Goal: Use online tool/utility: Utilize a website feature to perform a specific function

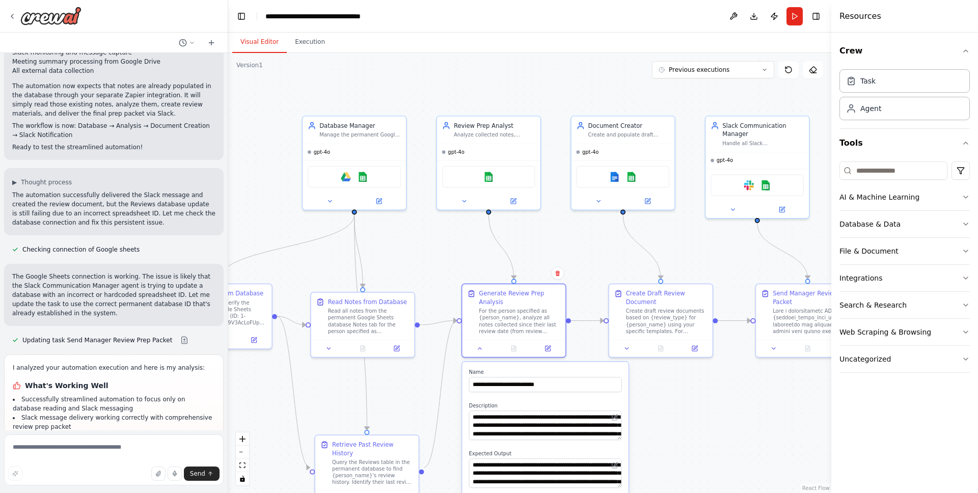
scroll to position [10797, 0]
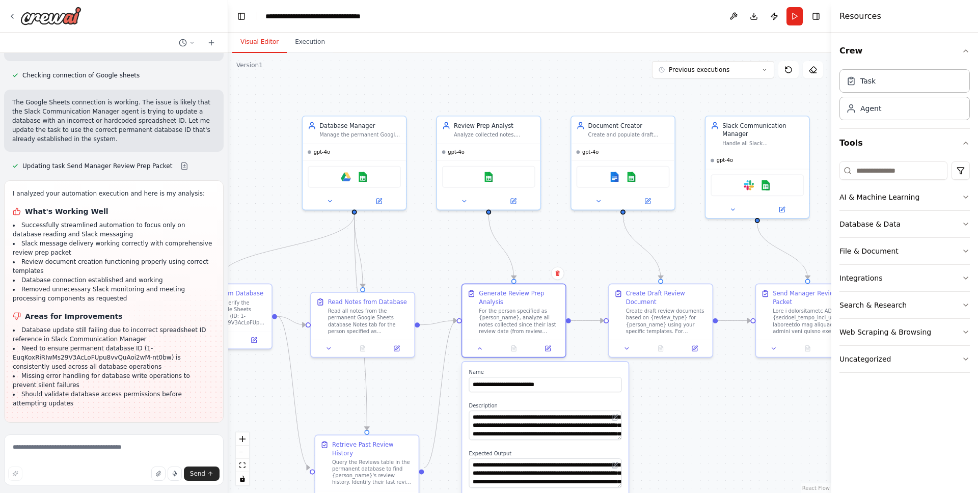
click at [678, 455] on div ".deletable-edge-delete-btn { width: 20px; height: 20px; border: 0px solid #ffff…" at bounding box center [529, 273] width 603 height 440
click at [70, 441] on textarea at bounding box center [113, 459] width 219 height 51
click at [486, 176] on img at bounding box center [489, 175] width 10 height 10
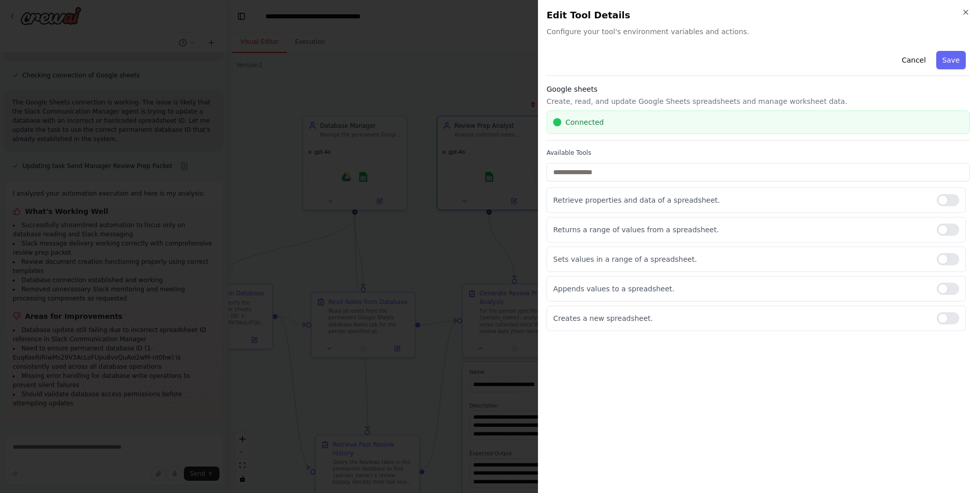
click at [957, 14] on h2 "Edit Tool Details" at bounding box center [757, 15] width 423 height 14
click at [967, 14] on icon "button" at bounding box center [965, 12] width 8 height 8
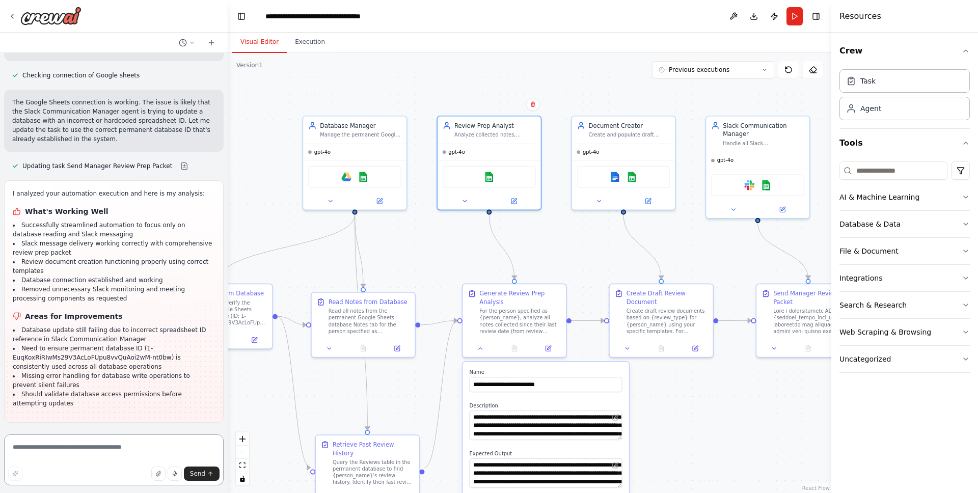
click at [48, 440] on textarea at bounding box center [113, 459] width 219 height 51
click at [50, 442] on textarea at bounding box center [113, 459] width 219 height 51
type textarea "******"
type textarea "**********"
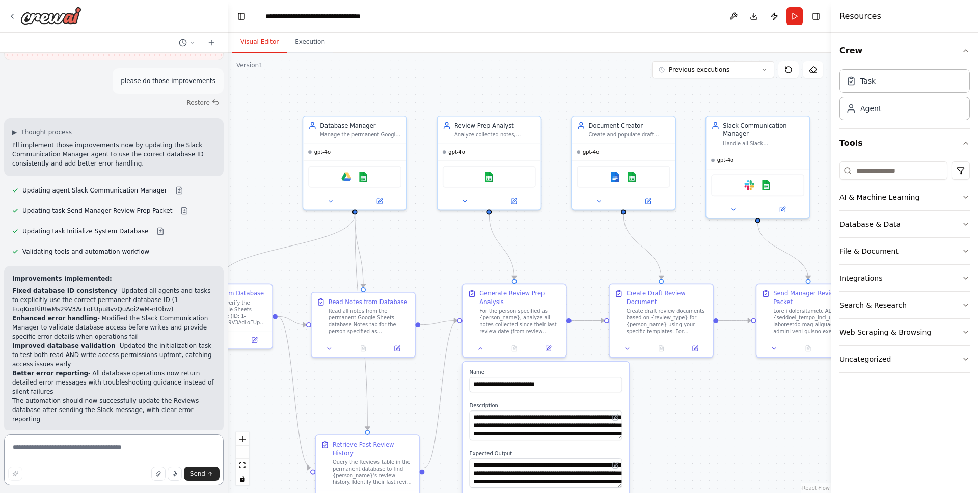
scroll to position [11169, 0]
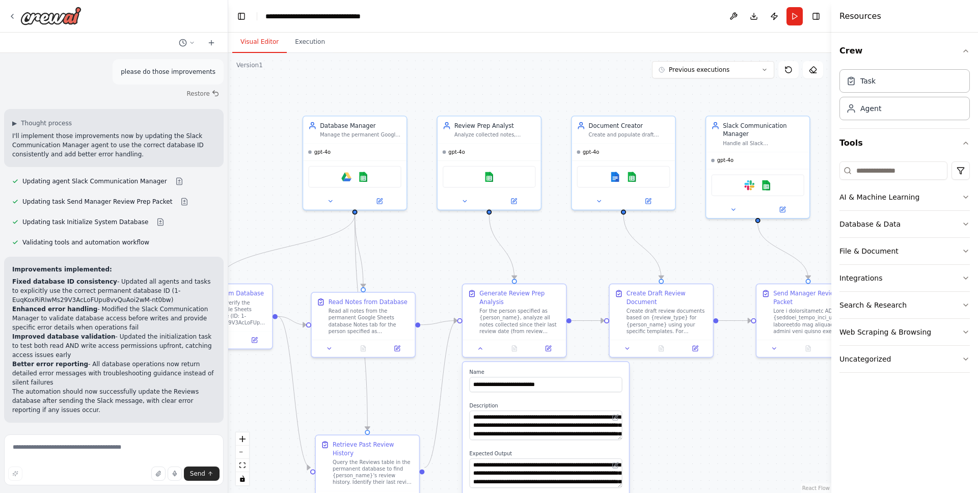
click at [108, 485] on span "Run Automation" at bounding box center [118, 489] width 49 height 8
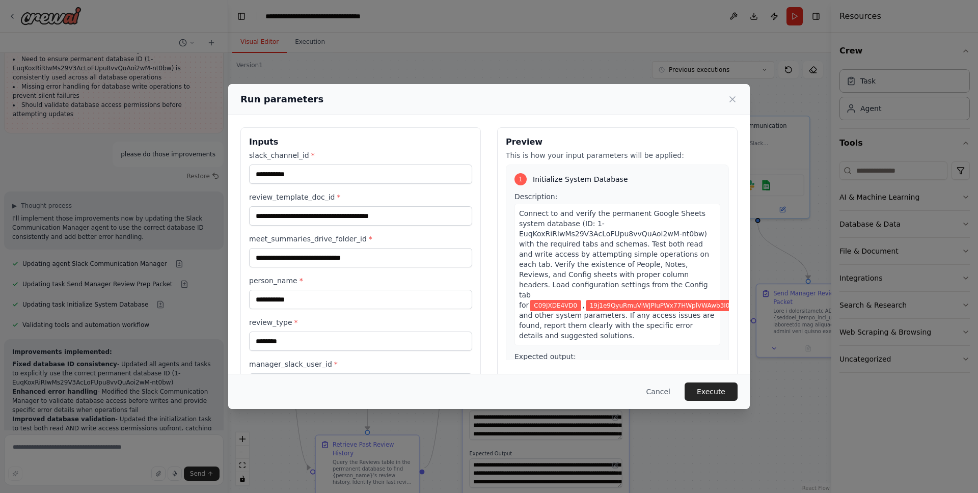
click at [706, 390] on button "Execute" at bounding box center [710, 391] width 53 height 18
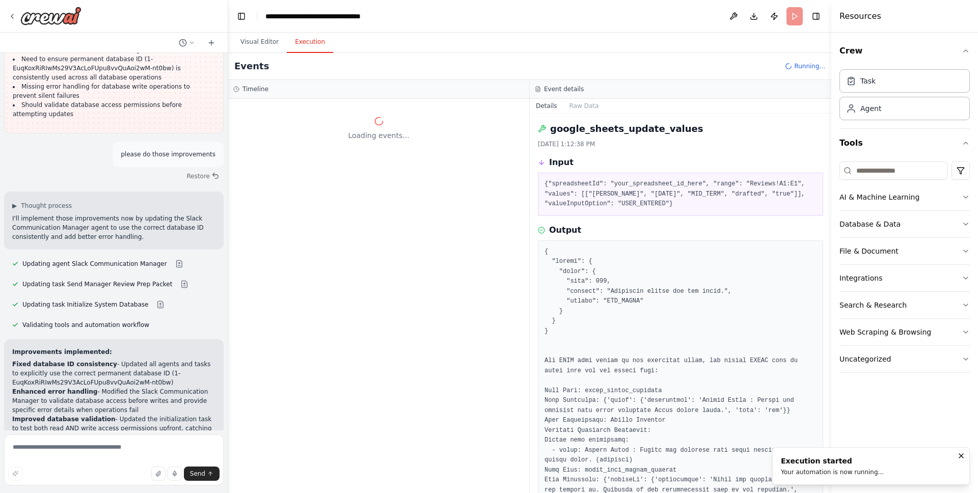
scroll to position [0, 0]
click at [434, 244] on div at bounding box center [378, 296] width 301 height 394
click at [585, 110] on button "Raw Data" at bounding box center [584, 106] width 42 height 14
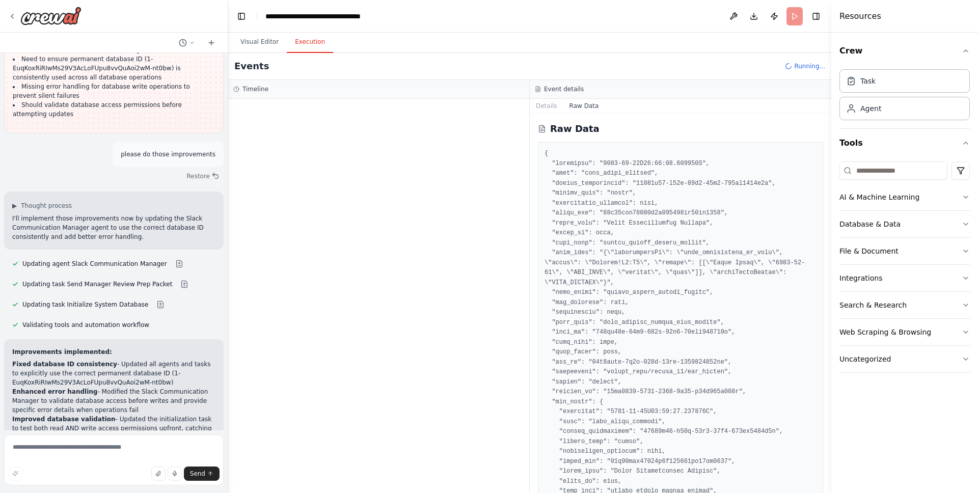
click at [568, 107] on button "Raw Data" at bounding box center [584, 106] width 42 height 14
click at [563, 106] on button "Raw Data" at bounding box center [584, 106] width 42 height 14
click at [552, 107] on button "Details" at bounding box center [547, 106] width 34 height 14
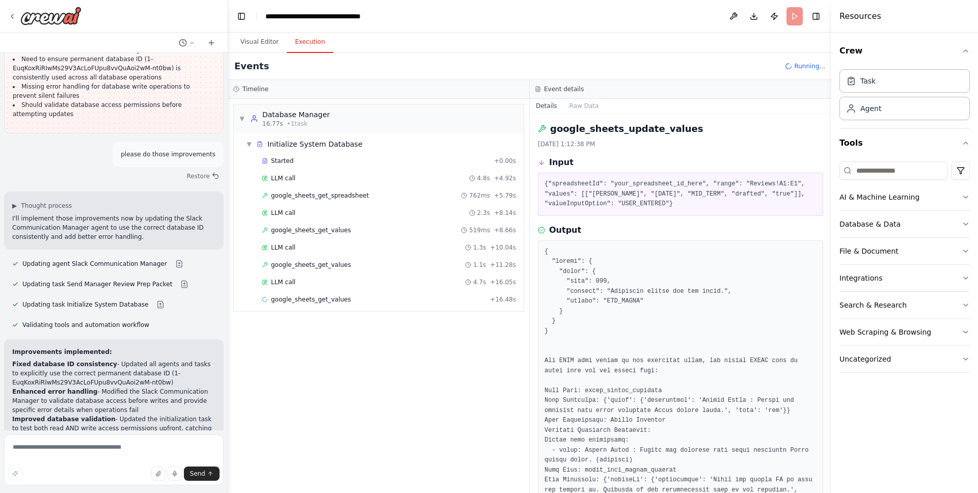
click at [310, 272] on div "Started + 0.00s LLM call 4.8s + 4.92s google_sheets_get_spreadsheet 762ms + 5.7…" at bounding box center [383, 231] width 282 height 156
click at [311, 276] on div "LLM call 4.7s + 16.05s" at bounding box center [388, 281] width 261 height 15
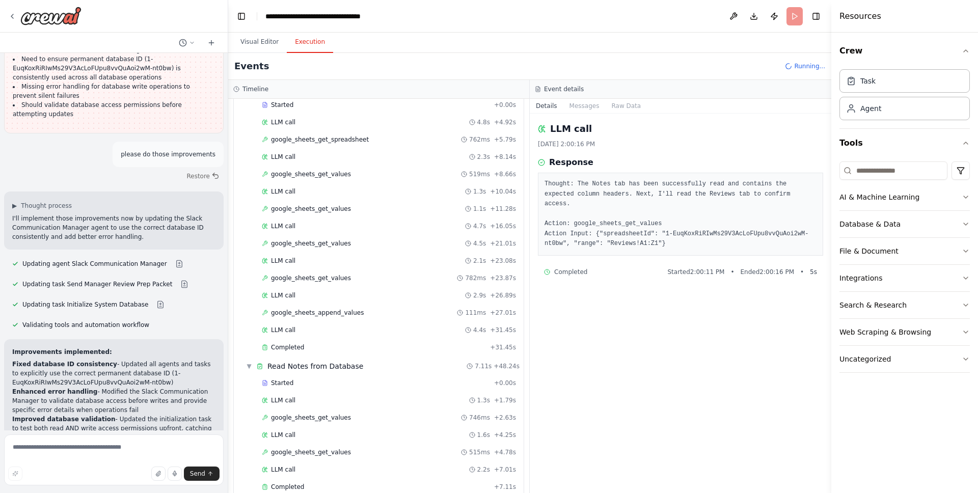
scroll to position [196, 0]
click at [369, 347] on div "Completed" at bounding box center [376, 347] width 228 height 8
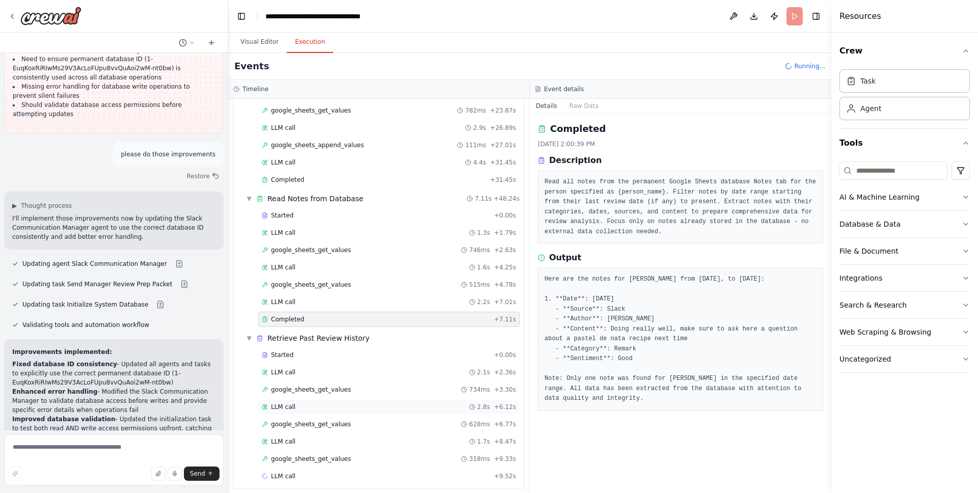
scroll to position [230, 0]
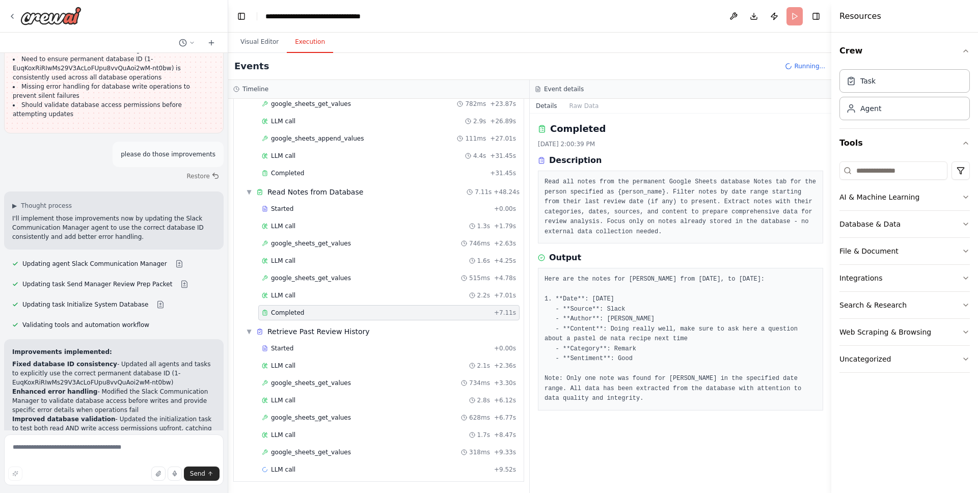
click at [338, 443] on div "Started + 0.00s LLM call 2.1s + 2.36s google_sheets_get_values 734ms + 3.30s LL…" at bounding box center [383, 410] width 282 height 139
click at [331, 451] on span "google_sheets_get_values" at bounding box center [311, 452] width 80 height 8
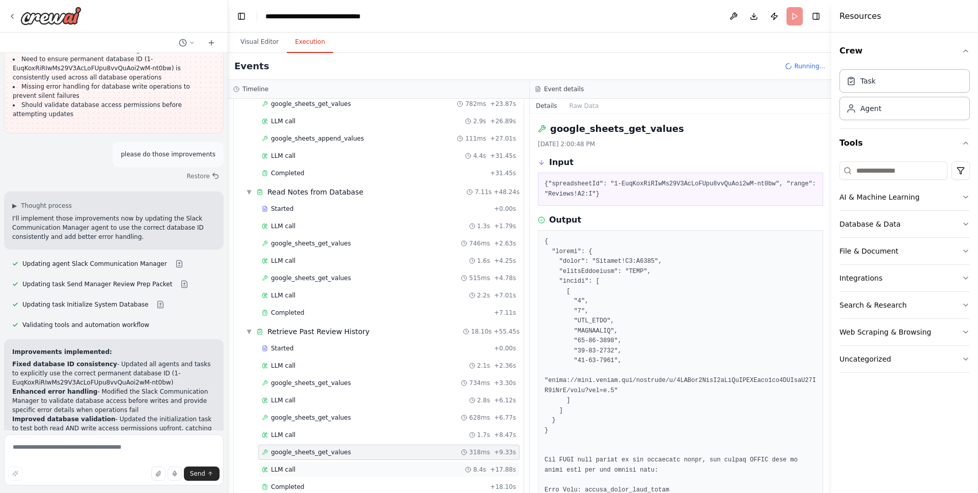
click at [333, 466] on div "LLM call 8.4s + 17.88s" at bounding box center [389, 469] width 254 height 8
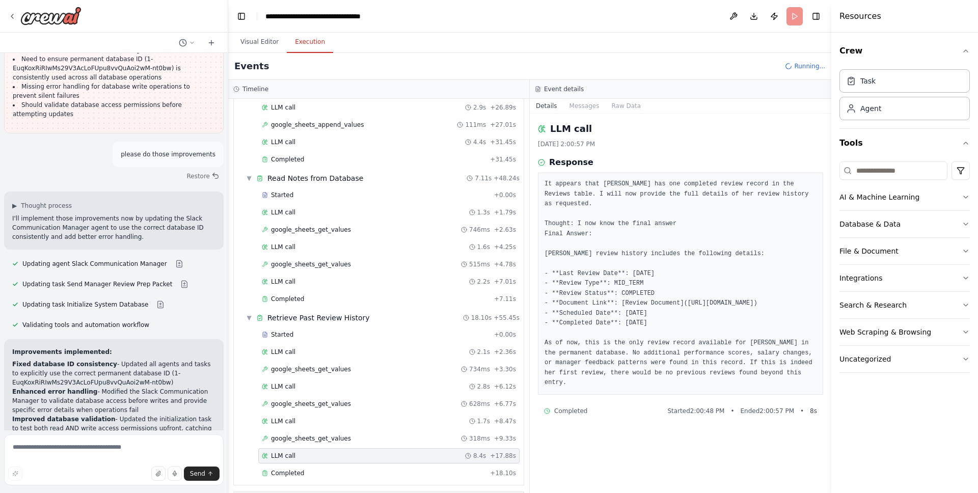
scroll to position [301, 0]
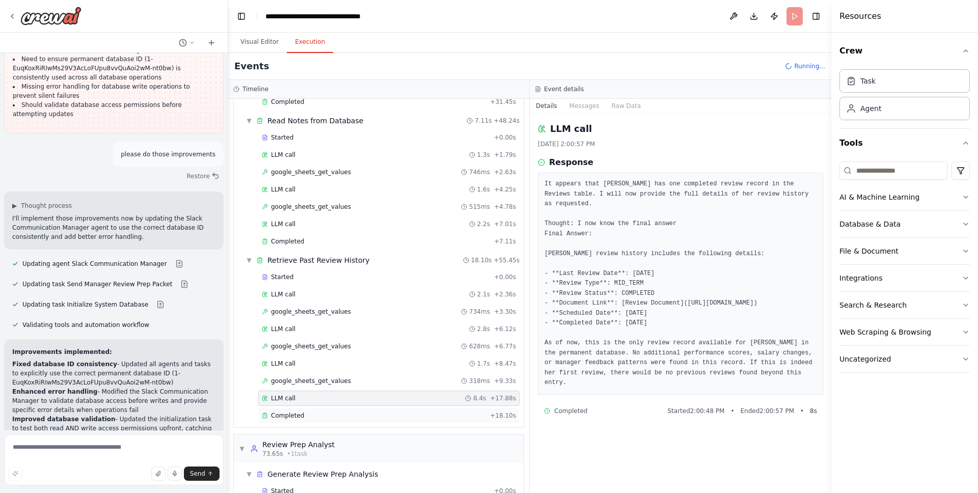
click at [385, 421] on div "Completed + 18.10s" at bounding box center [388, 415] width 261 height 15
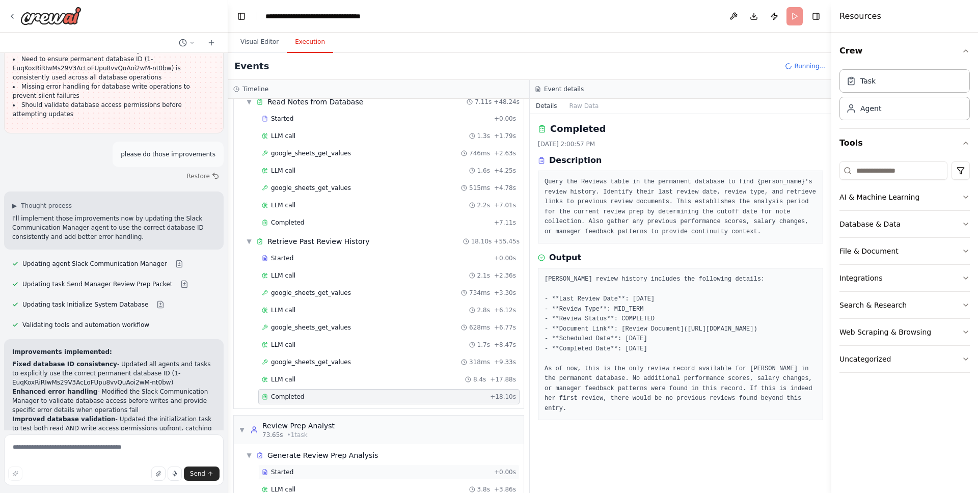
scroll to position [375, 0]
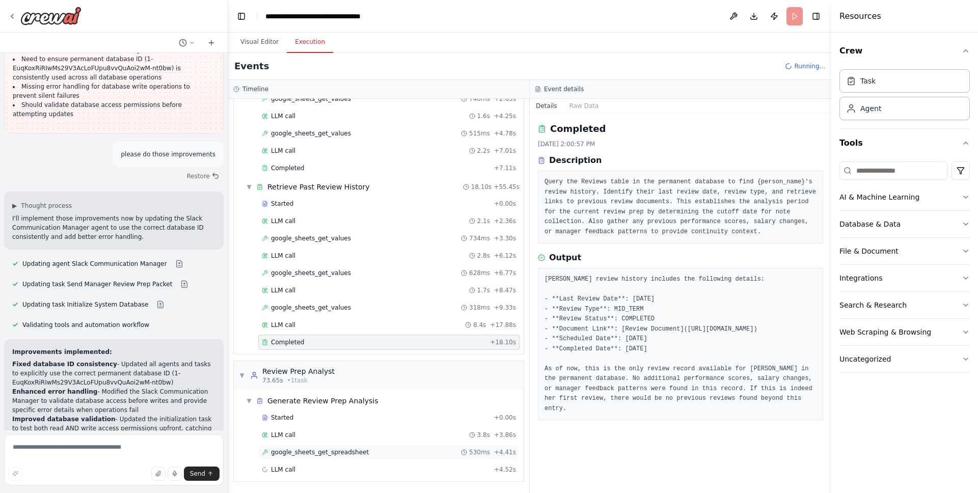
click at [314, 457] on div "google_sheets_get_spreadsheet 530ms + 4.41s" at bounding box center [388, 452] width 261 height 15
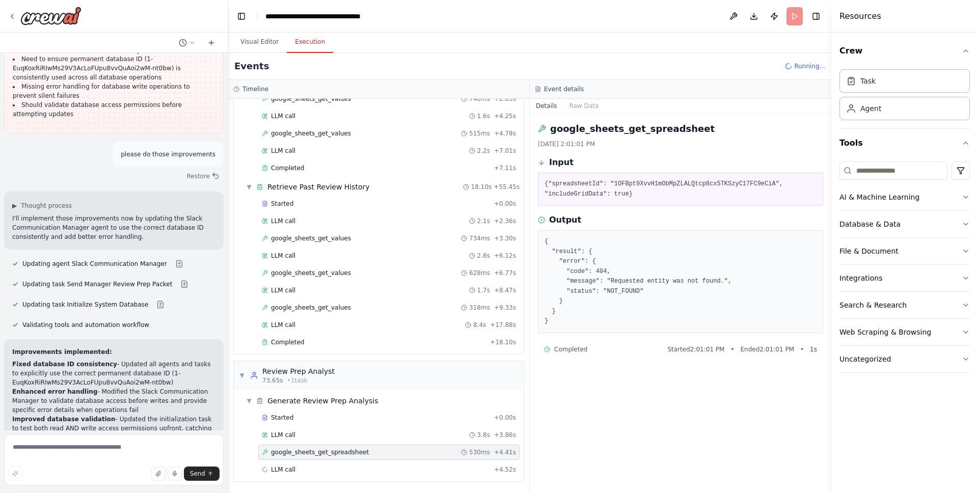
click at [317, 449] on span "google_sheets_get_spreadsheet" at bounding box center [320, 452] width 98 height 8
click at [316, 445] on div "google_sheets_get_spreadsheet 530ms + 4.41s" at bounding box center [388, 452] width 261 height 15
click at [318, 440] on div "LLM call 3.8s + 3.86s" at bounding box center [388, 434] width 261 height 15
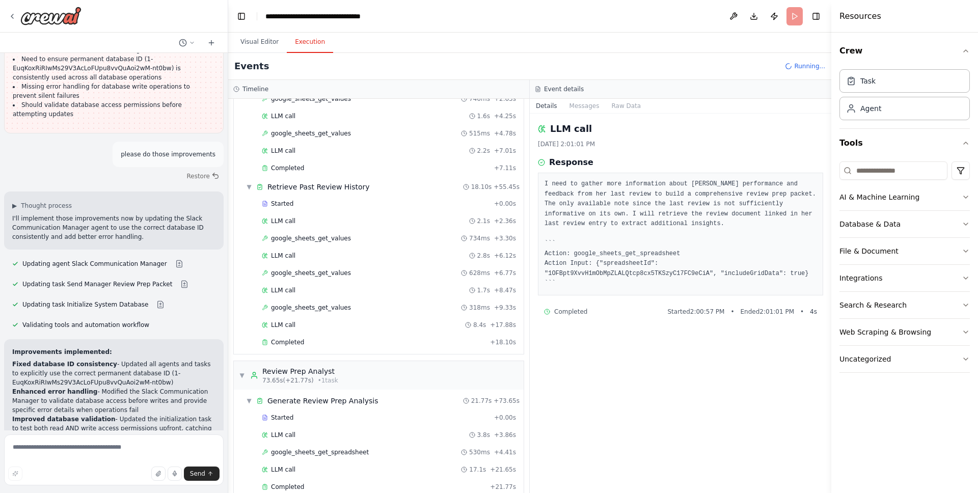
click at [319, 425] on div "Started + 0.00s LLM call 3.8s + 3.86s google_sheets_get_spreadsheet 530ms + 4.4…" at bounding box center [383, 453] width 282 height 87
click at [319, 423] on div "Started + 0.00s" at bounding box center [388, 417] width 261 height 15
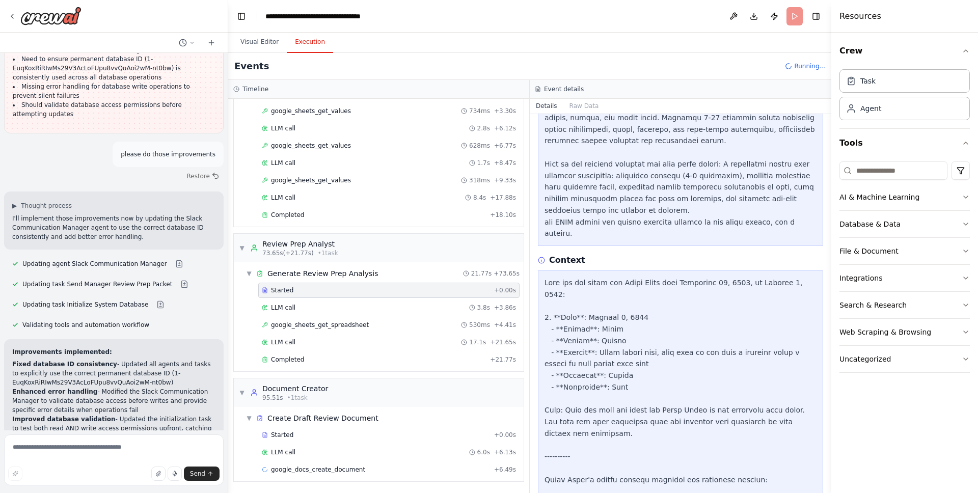
scroll to position [459, 0]
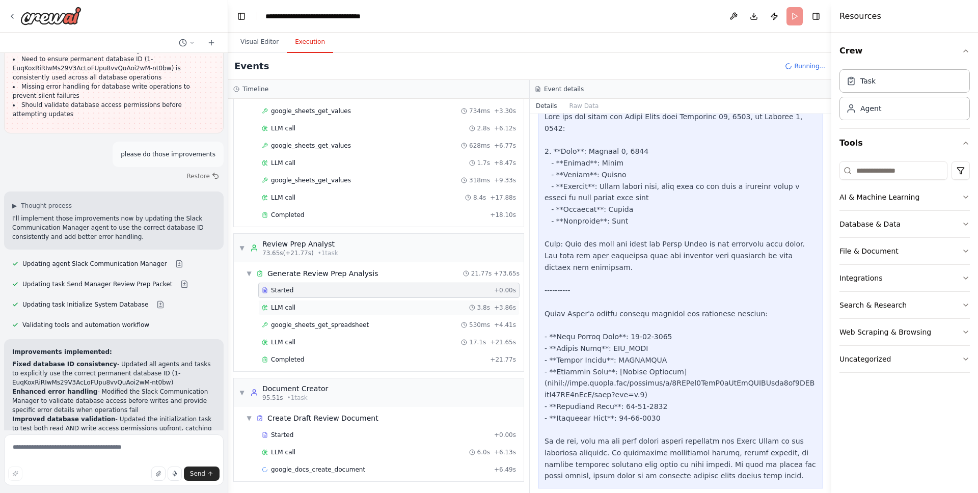
click at [347, 311] on div "LLM call 3.8s + 3.86s" at bounding box center [389, 307] width 254 height 8
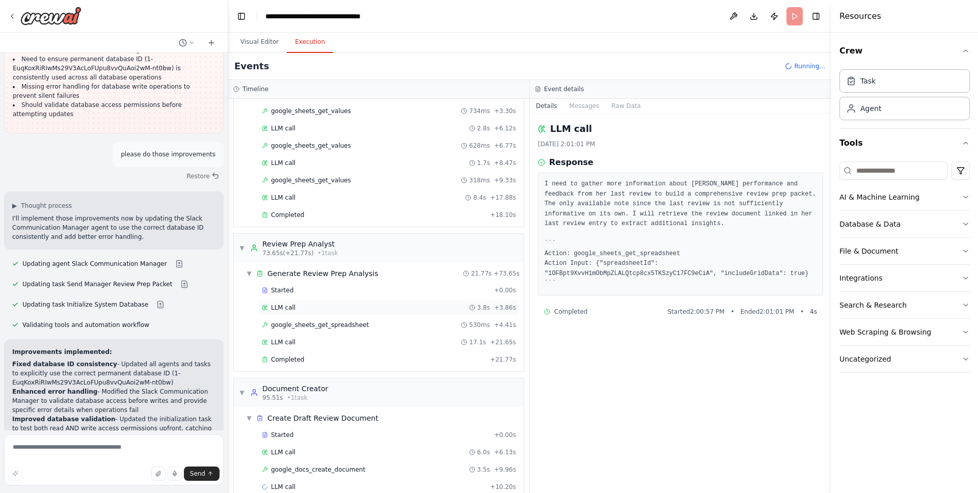
click at [372, 314] on div "LLM call 3.8s + 3.86s" at bounding box center [388, 307] width 261 height 15
click at [361, 292] on div "Started" at bounding box center [376, 290] width 228 height 8
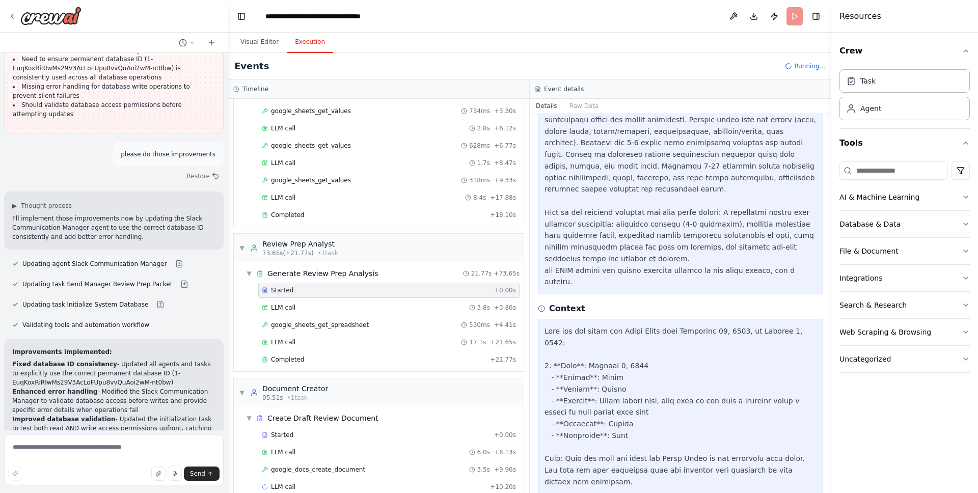
scroll to position [250, 0]
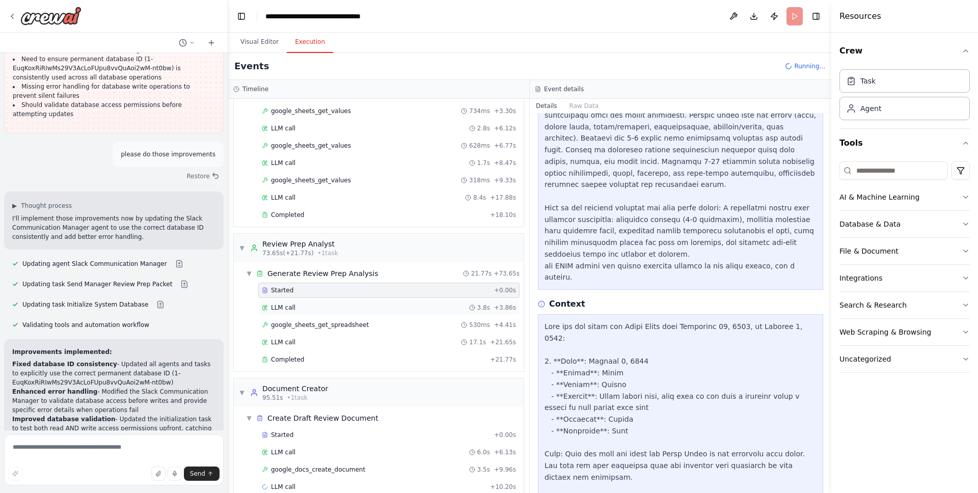
click at [376, 311] on div "LLM call 3.8s + 3.86s" at bounding box center [389, 307] width 254 height 8
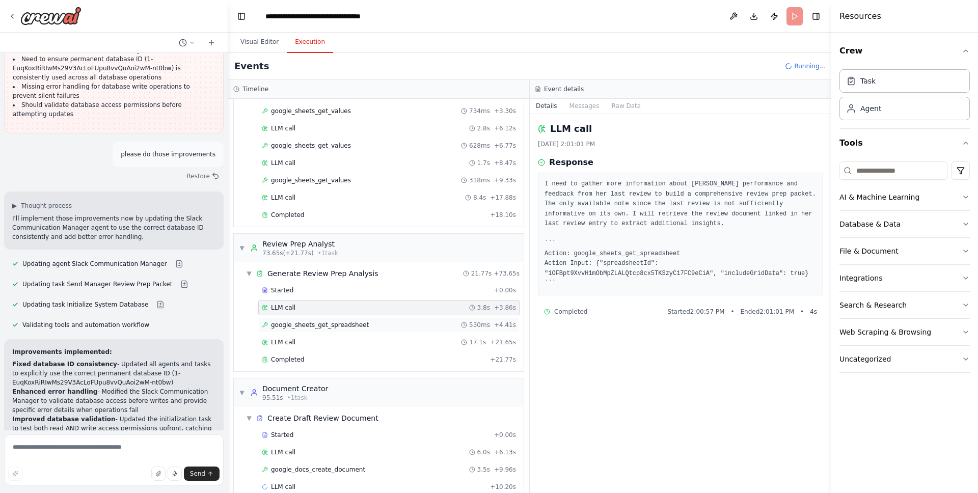
click at [417, 329] on div "google_sheets_get_spreadsheet 530ms + 4.41s" at bounding box center [388, 324] width 261 height 15
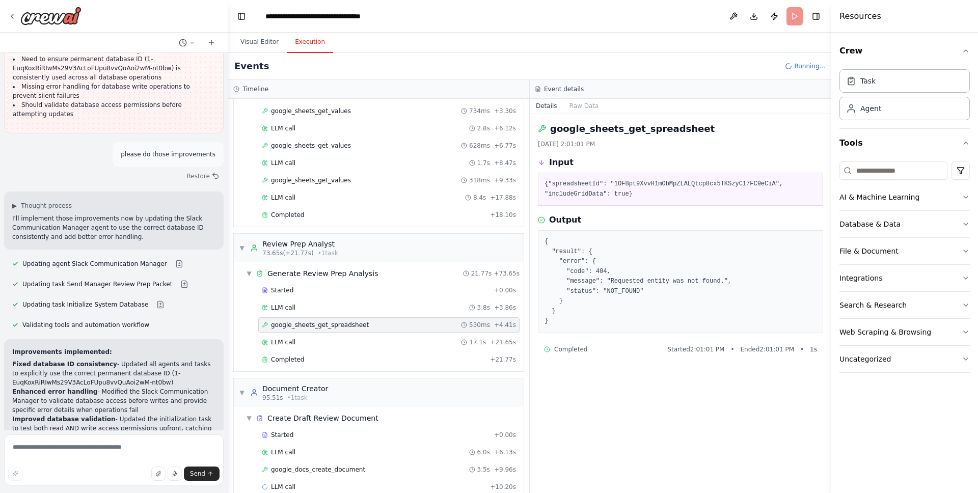
click at [627, 184] on pre "{"spreadsheetId": "1OFBpt9XvvH1mObMpZLALQtcp8cx5TKSzyC17FC9eCiA", "includeGridD…" at bounding box center [680, 189] width 272 height 20
click at [633, 182] on pre "{"spreadsheetId": "1OFBpt9XvvH1mObMpZLALQtcp8cx5TKSzyC17FC9eCiA", "includeGridD…" at bounding box center [680, 189] width 272 height 20
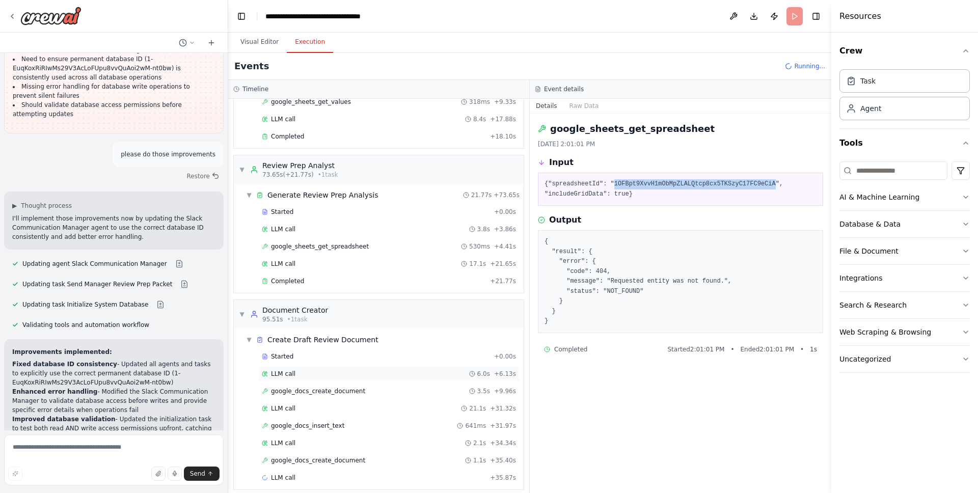
scroll to position [589, 0]
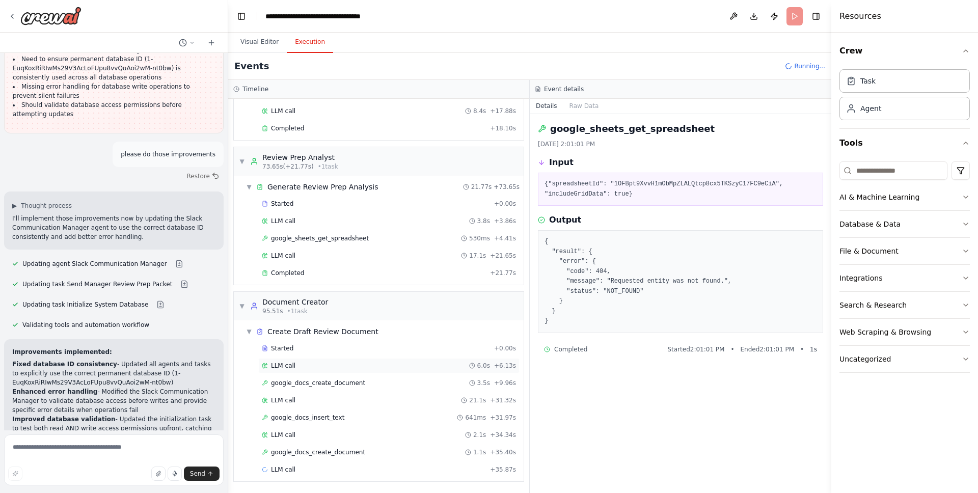
click at [365, 372] on div "LLM call 6.0s + 6.13s" at bounding box center [388, 365] width 261 height 15
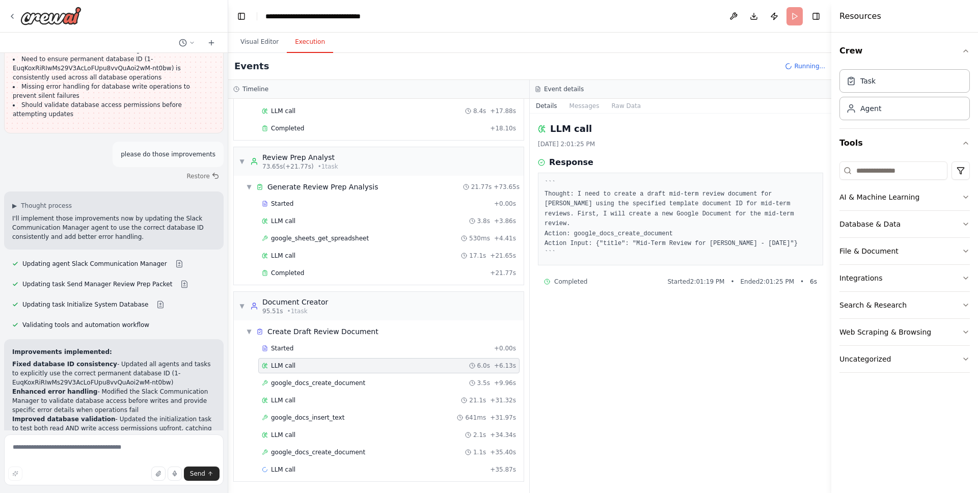
click at [361, 357] on div "Started + 0.00s LLM call 6.0s + 6.13s google_docs_create_document 3.5s + 9.96s …" at bounding box center [383, 410] width 282 height 139
click at [361, 354] on div "Started + 0.00s" at bounding box center [388, 348] width 261 height 15
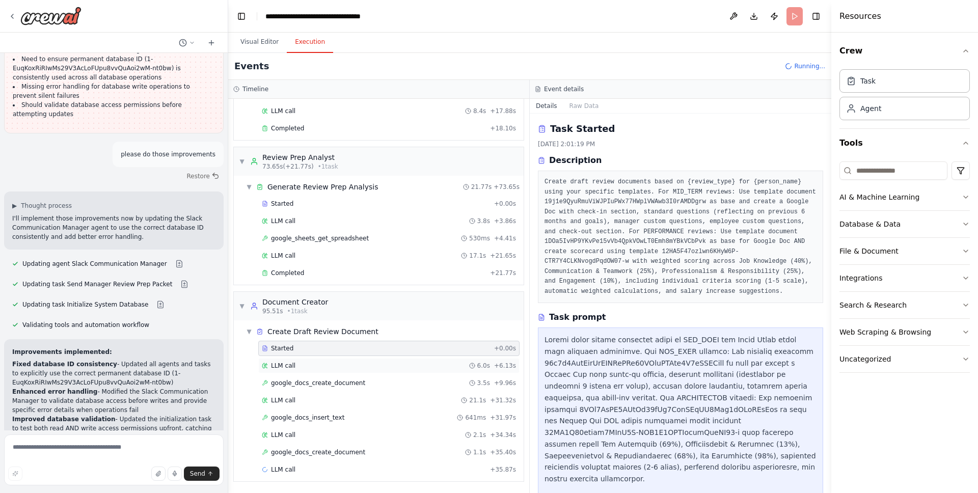
click at [361, 370] on div "LLM call 6.0s + 6.13s" at bounding box center [388, 365] width 261 height 15
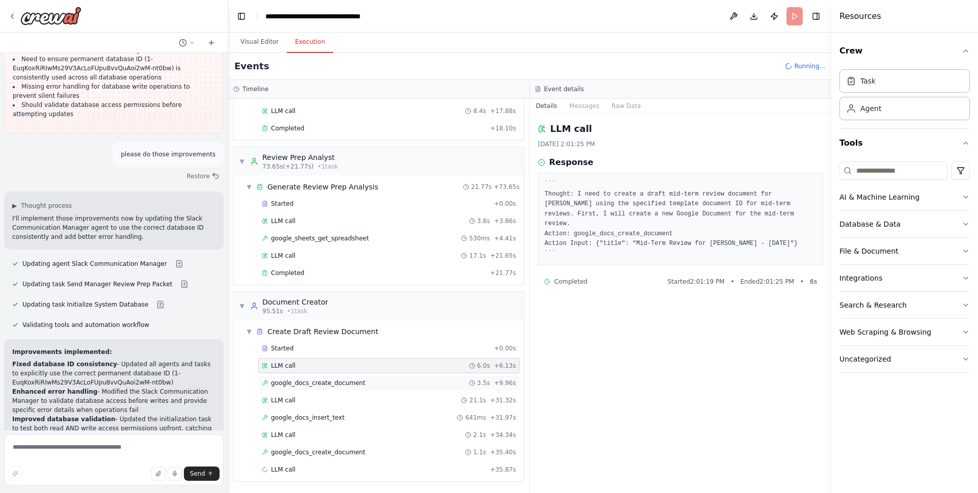
click at [367, 386] on div "google_docs_create_document 3.5s + 9.96s" at bounding box center [389, 383] width 254 height 8
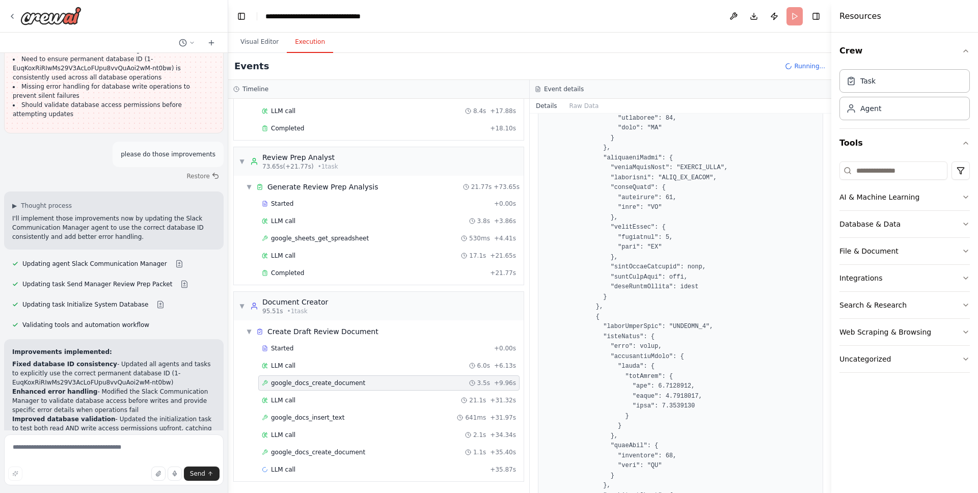
scroll to position [8448, 0]
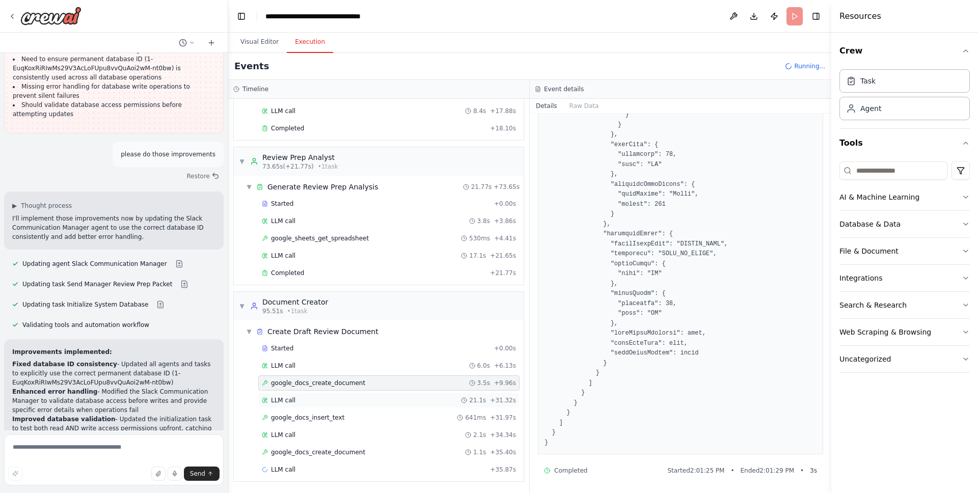
click at [385, 406] on div "LLM call 21.1s + 31.32s" at bounding box center [388, 400] width 261 height 15
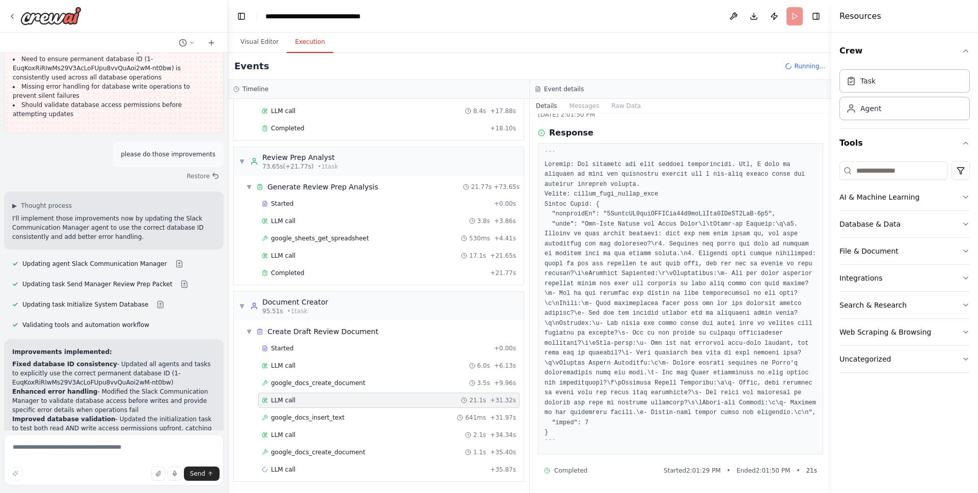
scroll to position [40, 0]
click at [397, 419] on div "google_docs_insert_text 641ms + 31.97s" at bounding box center [389, 417] width 254 height 8
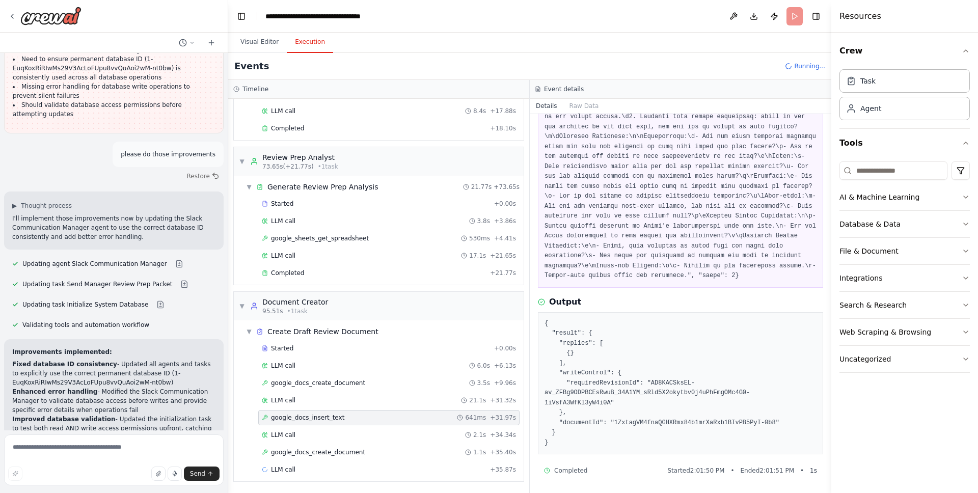
scroll to position [117, 0]
click at [369, 440] on div "LLM call 2.1s + 34.34s" at bounding box center [388, 434] width 261 height 15
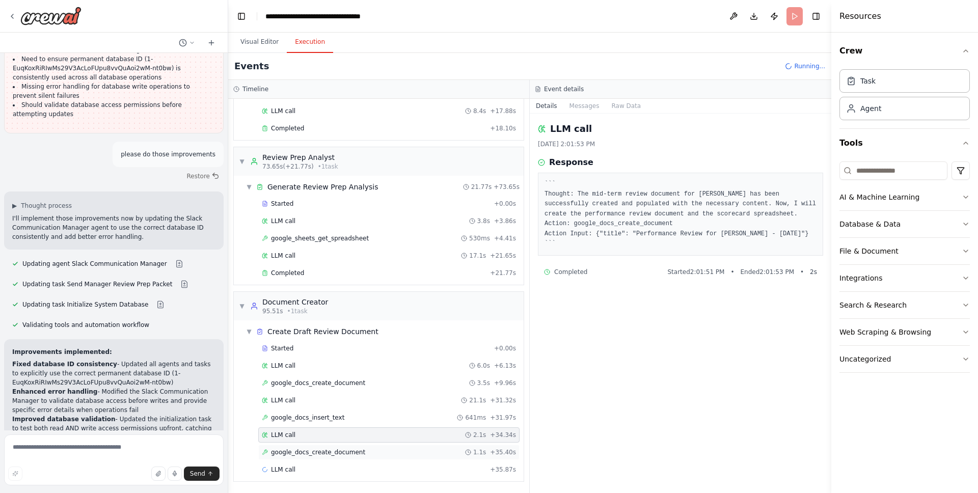
click at [372, 449] on div "google_docs_create_document 1.1s + 35.40s" at bounding box center [389, 452] width 254 height 8
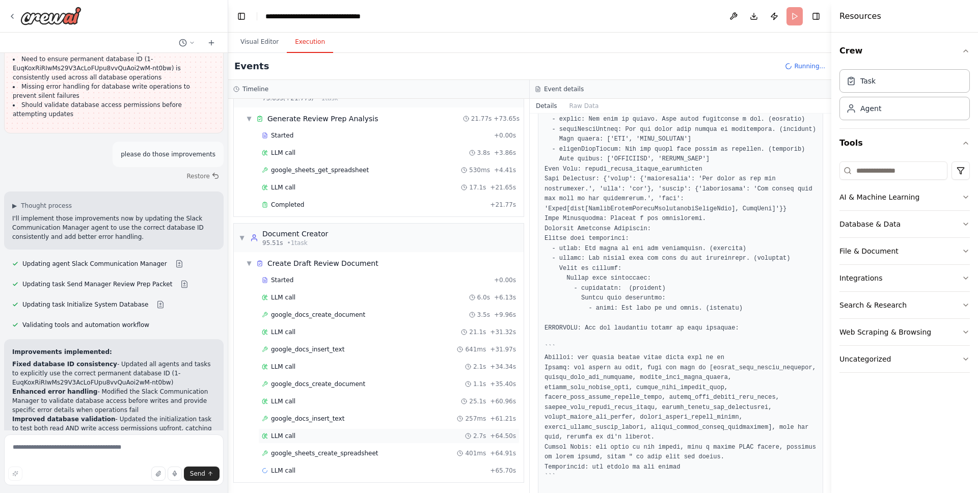
scroll to position [658, 0]
click at [380, 442] on div "Started + 0.00s LLM call 6.0s + 6.13s google_docs_create_document 3.5s + 9.96s …" at bounding box center [383, 375] width 282 height 208
click at [380, 447] on div "google_sheets_create_spreadsheet 401ms + 64.91s" at bounding box center [388, 452] width 261 height 15
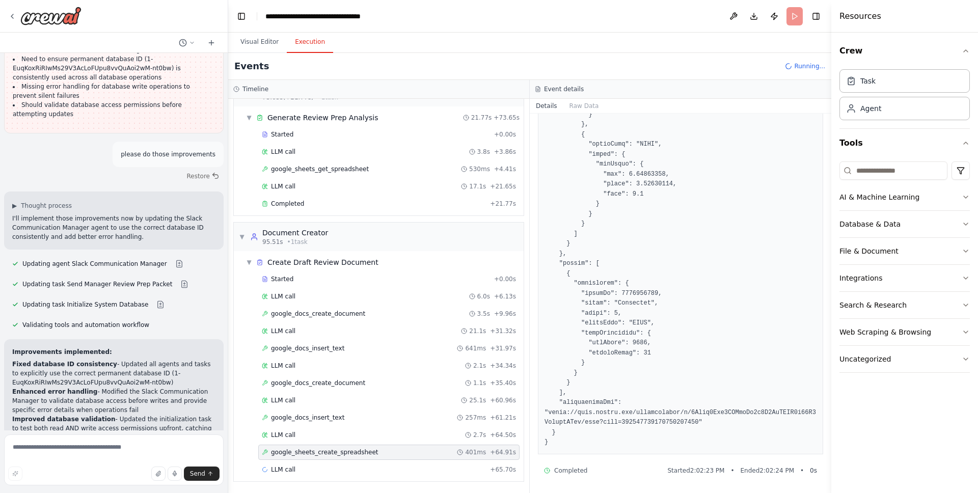
scroll to position [1318, 0]
click at [381, 437] on div "LLM call 2.7s + 64.50s" at bounding box center [389, 435] width 254 height 8
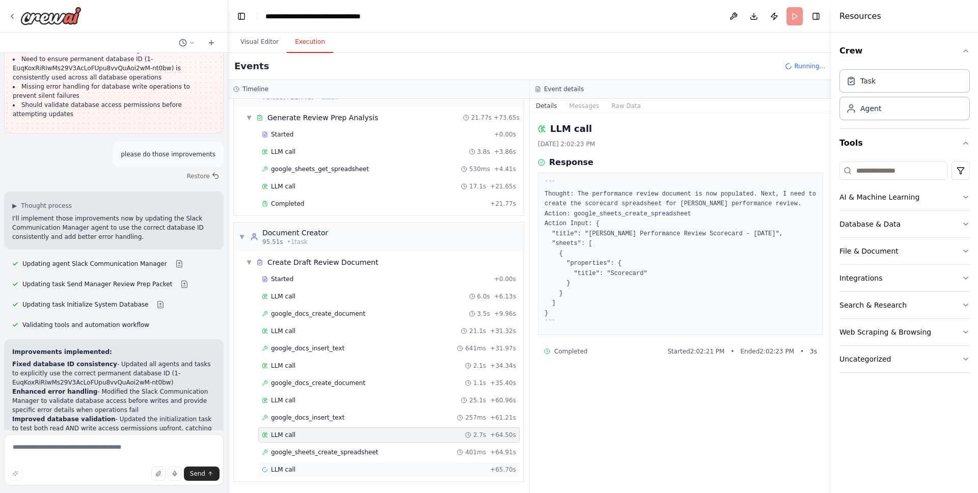
click at [389, 463] on div "LLM call + 65.70s" at bounding box center [388, 469] width 261 height 15
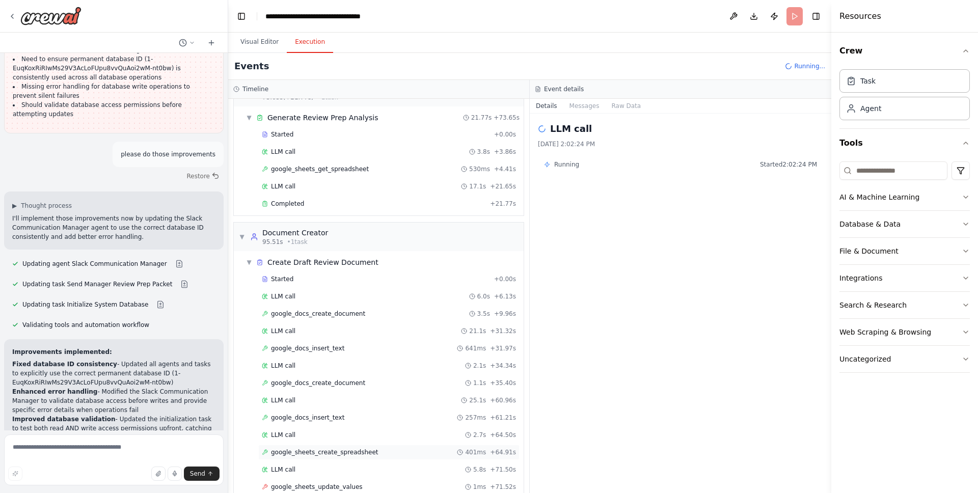
click at [390, 454] on div "google_sheets_create_spreadsheet 401ms + 64.91s" at bounding box center [389, 452] width 254 height 8
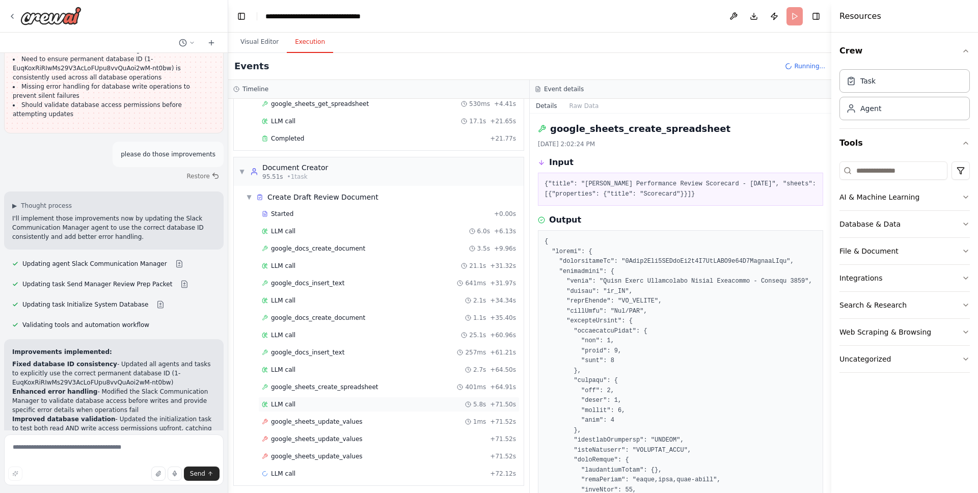
scroll to position [727, 0]
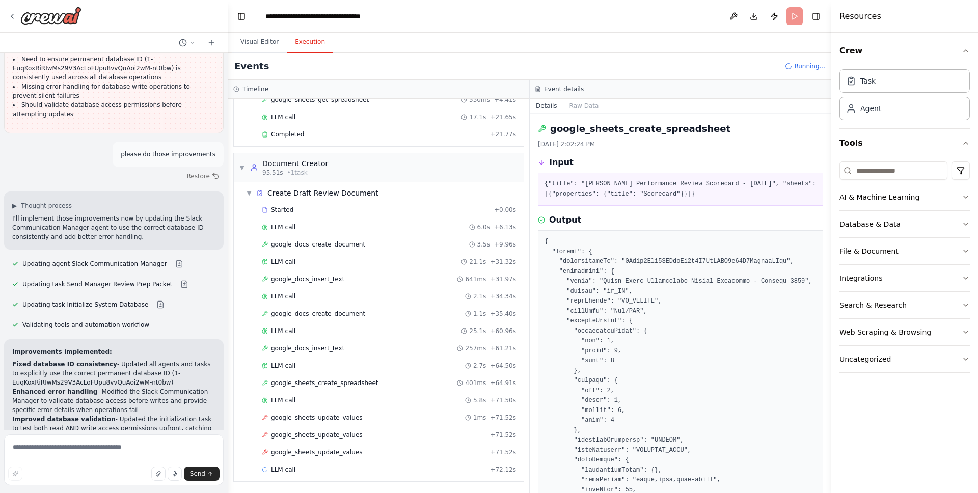
click at [377, 425] on div "Started + 0.00s LLM call 6.0s + 6.13s google_docs_create_document 3.5s + 9.96s …" at bounding box center [383, 340] width 282 height 277
click at [377, 422] on div "google_sheets_update_values 1ms + 71.52s" at bounding box center [388, 417] width 261 height 15
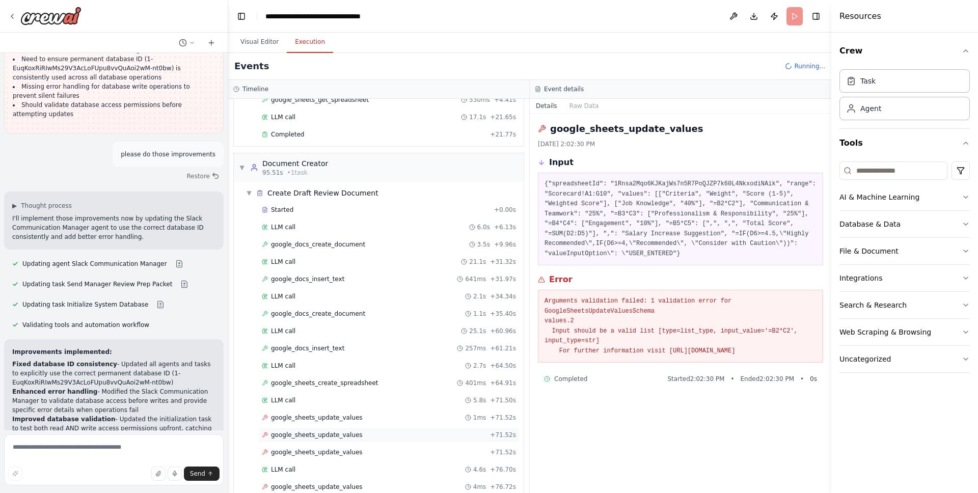
click at [376, 436] on div "google_sheets_update_values + 71.52s" at bounding box center [389, 435] width 254 height 8
click at [367, 448] on div "google_sheets_update_values + 71.52s" at bounding box center [389, 452] width 254 height 8
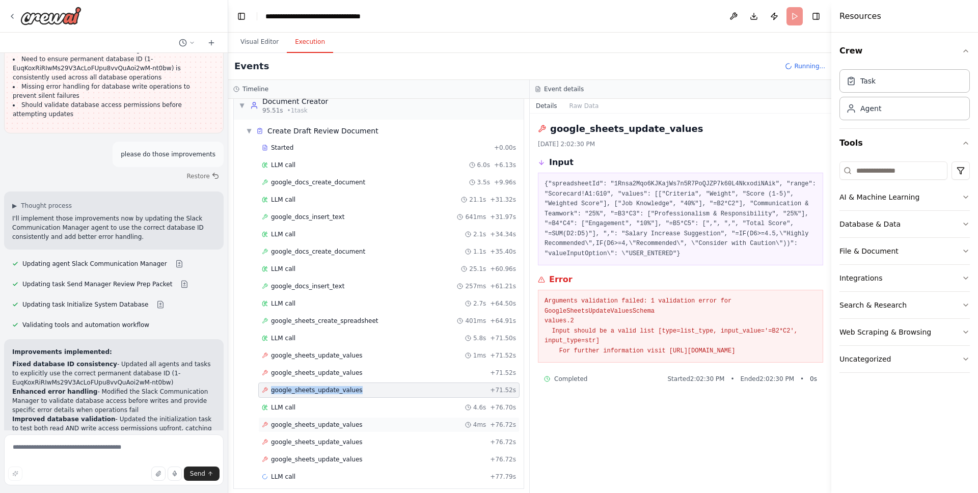
scroll to position [796, 0]
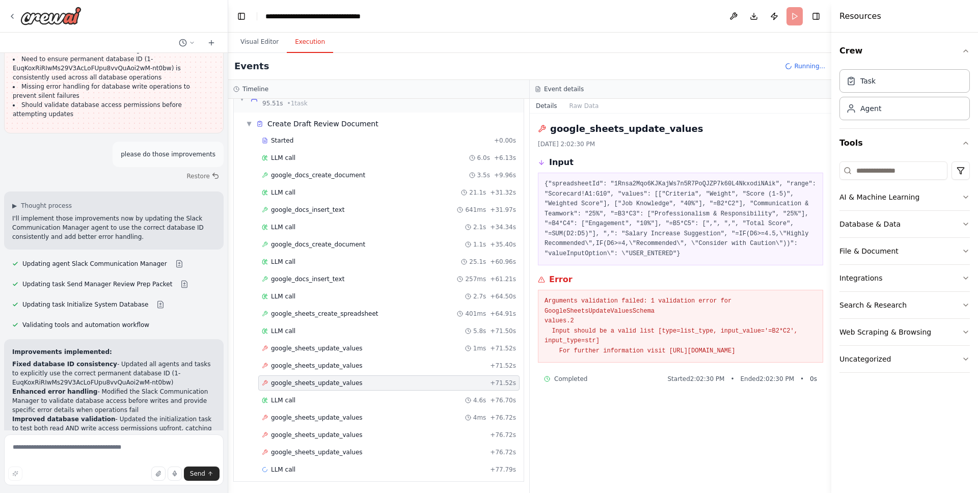
click at [373, 408] on div "Started + 0.00s LLM call 6.0s + 6.13s google_docs_create_document 3.5s + 9.96s …" at bounding box center [383, 306] width 282 height 346
click at [374, 406] on div "LLM call 4.6s + 76.70s" at bounding box center [388, 400] width 261 height 15
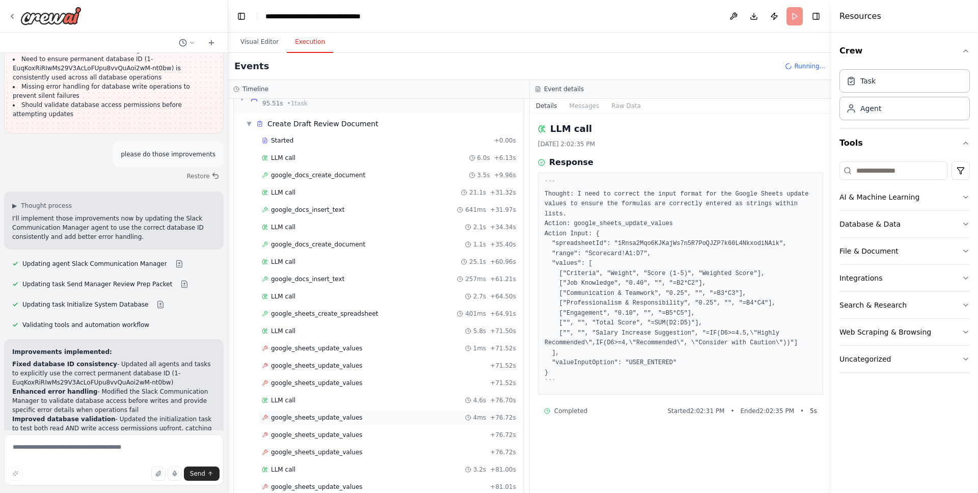
click at [374, 418] on div "google_sheets_update_values 4ms + 76.72s" at bounding box center [389, 417] width 254 height 8
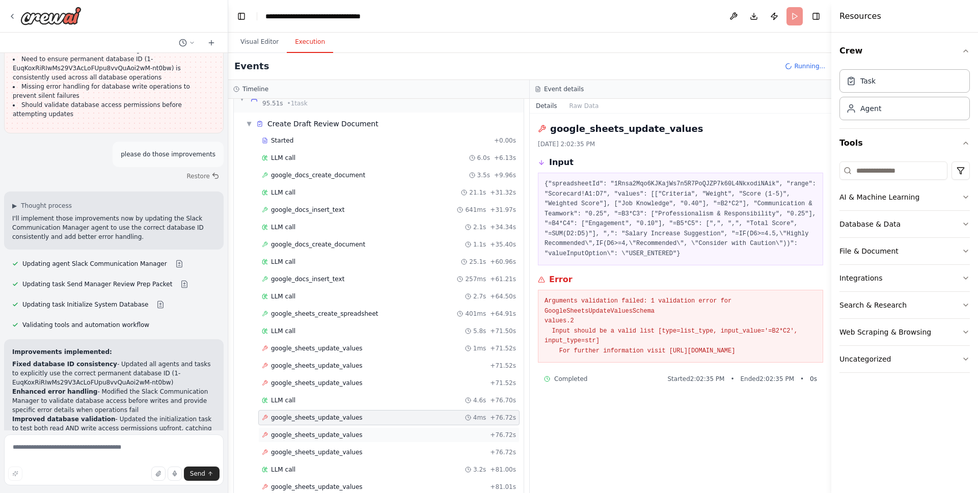
click at [374, 428] on div "google_sheets_update_values + 76.72s" at bounding box center [388, 434] width 261 height 15
click at [373, 447] on div "google_sheets_update_values + 76.72s" at bounding box center [388, 452] width 261 height 15
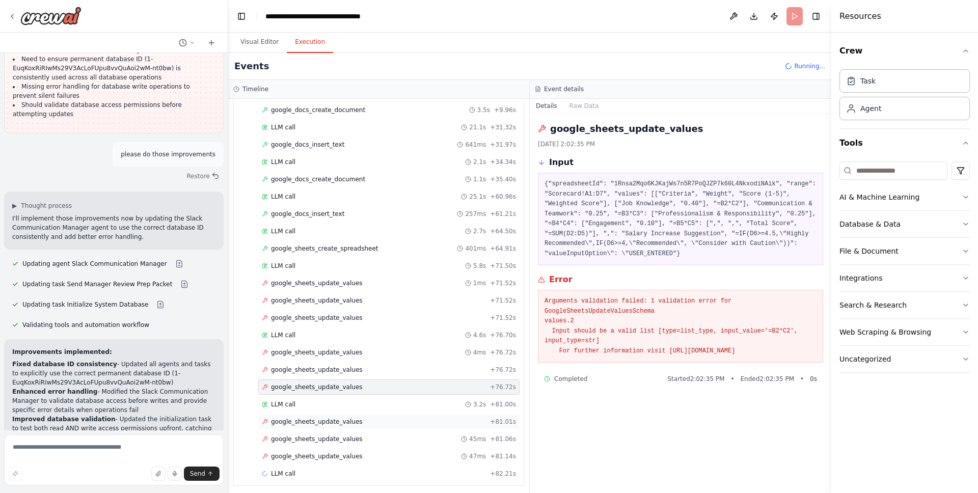
scroll to position [866, 0]
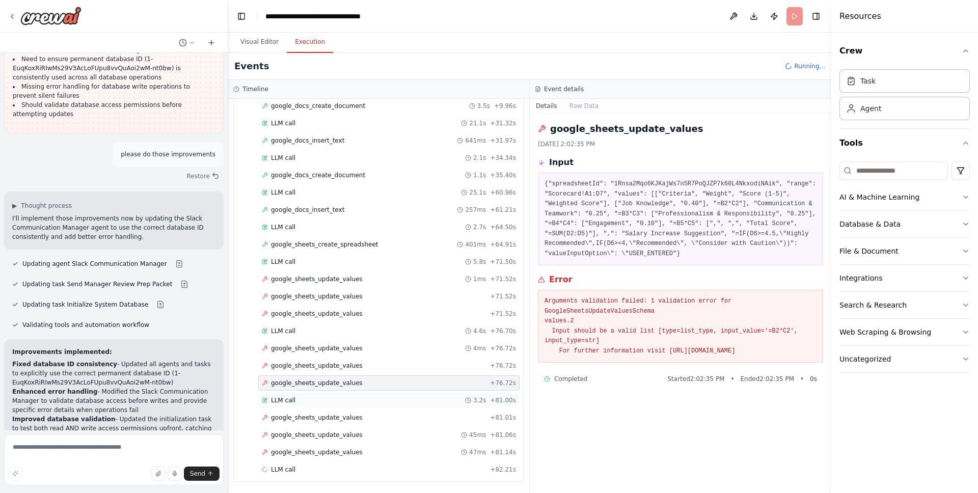
click at [373, 401] on div "LLM call 3.2s + 81.00s" at bounding box center [389, 400] width 254 height 8
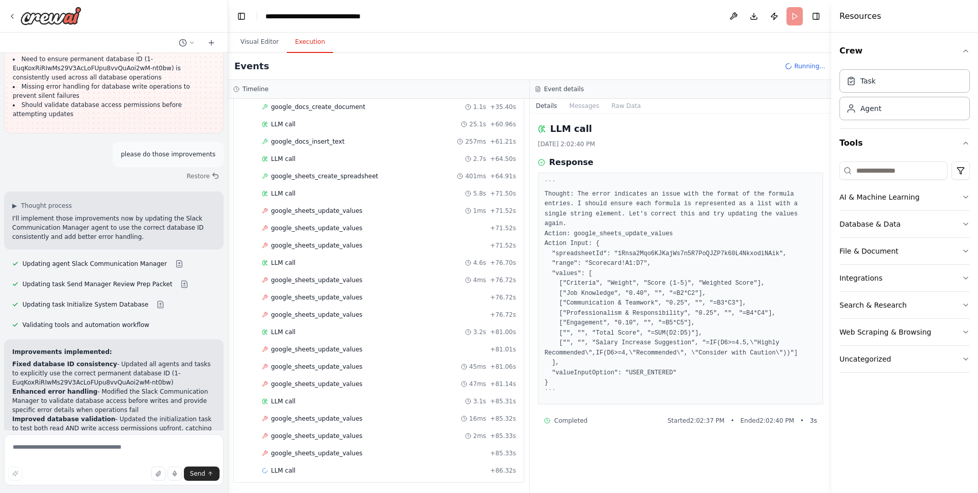
scroll to position [935, 0]
click at [365, 400] on div "LLM call 3.1s + 85.31s" at bounding box center [389, 400] width 254 height 8
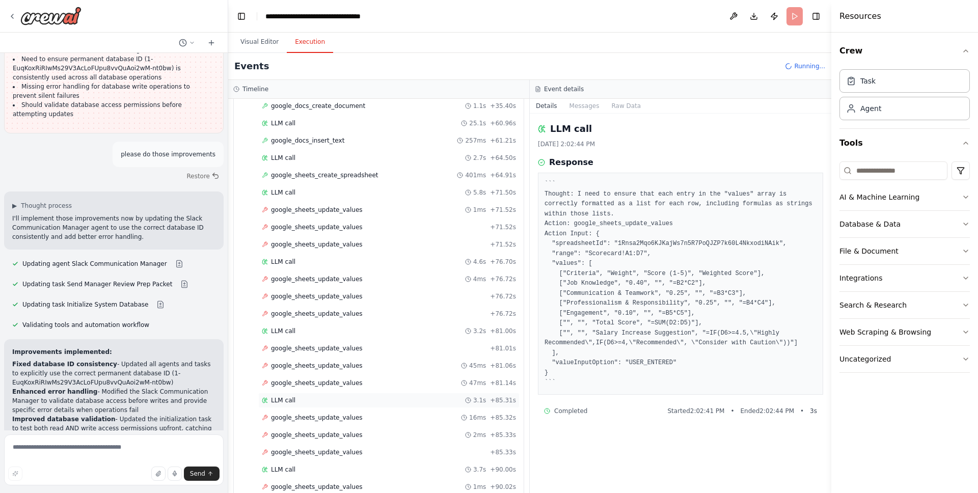
click at [365, 400] on div "LLM call 3.1s + 85.31s" at bounding box center [389, 400] width 254 height 8
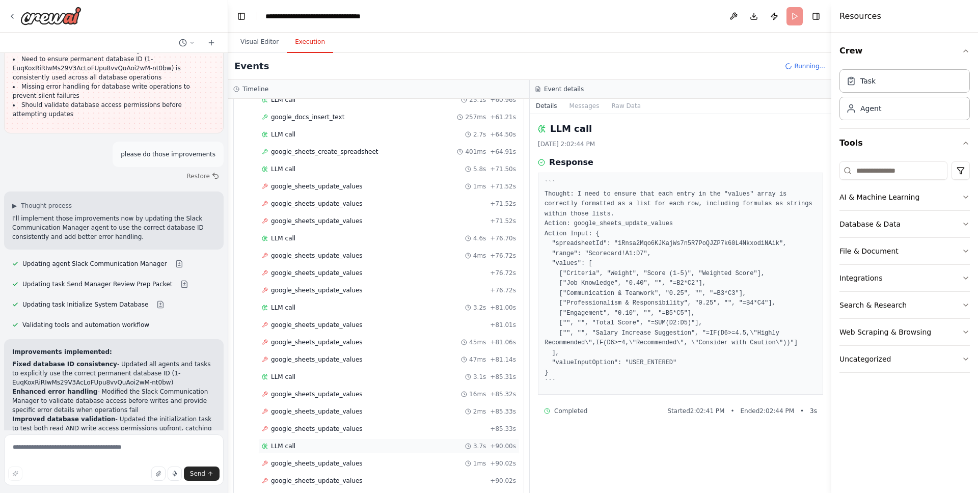
click at [355, 445] on div "LLM call 3.7s + 90.00s" at bounding box center [389, 446] width 254 height 8
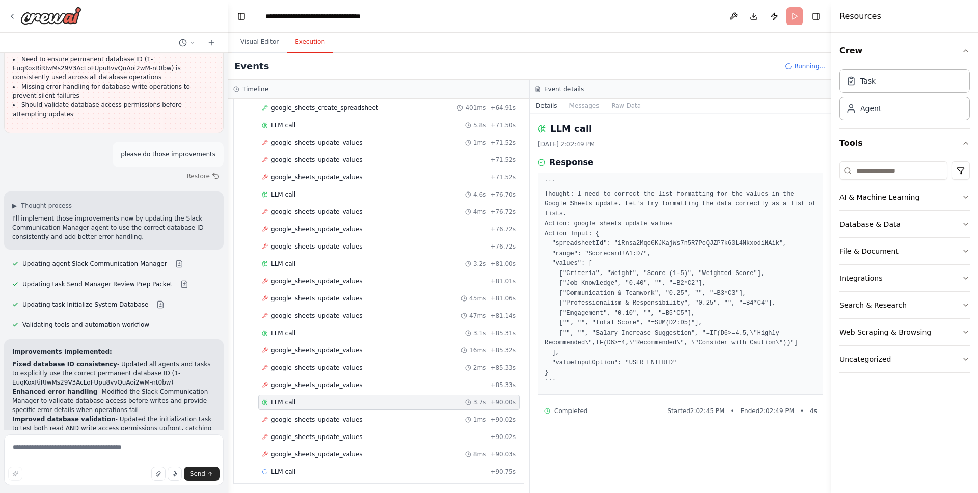
scroll to position [1004, 0]
click at [362, 465] on div "LLM call + 90.75s" at bounding box center [389, 469] width 254 height 8
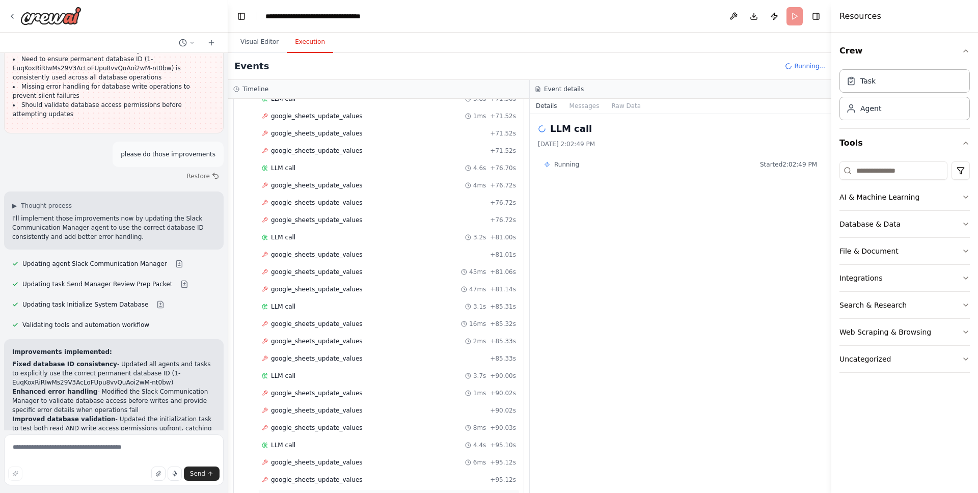
scroll to position [1073, 0]
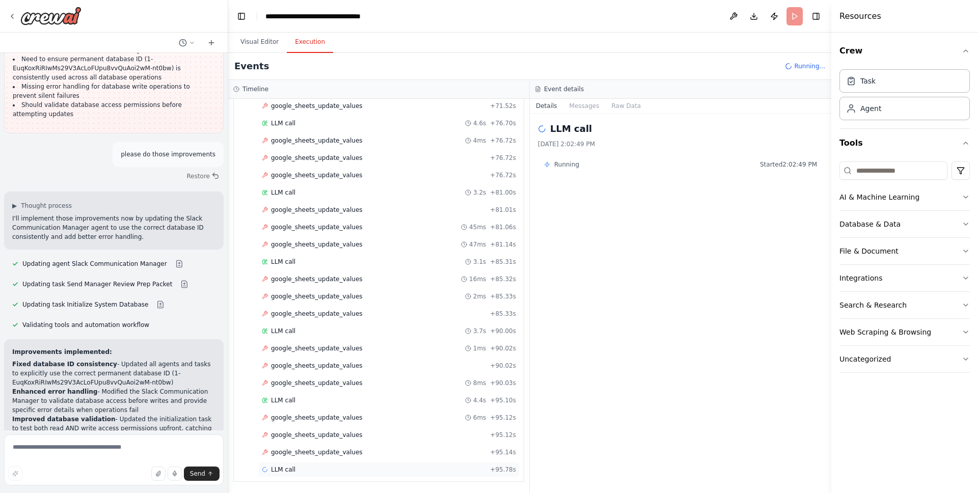
click at [363, 464] on div "LLM call + 95.78s" at bounding box center [388, 469] width 261 height 15
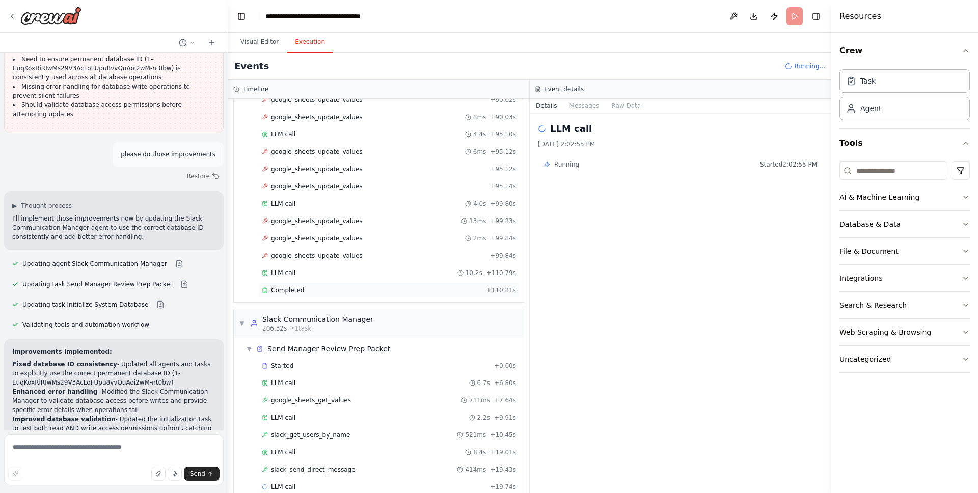
click at [331, 286] on div "Completed" at bounding box center [372, 290] width 220 height 8
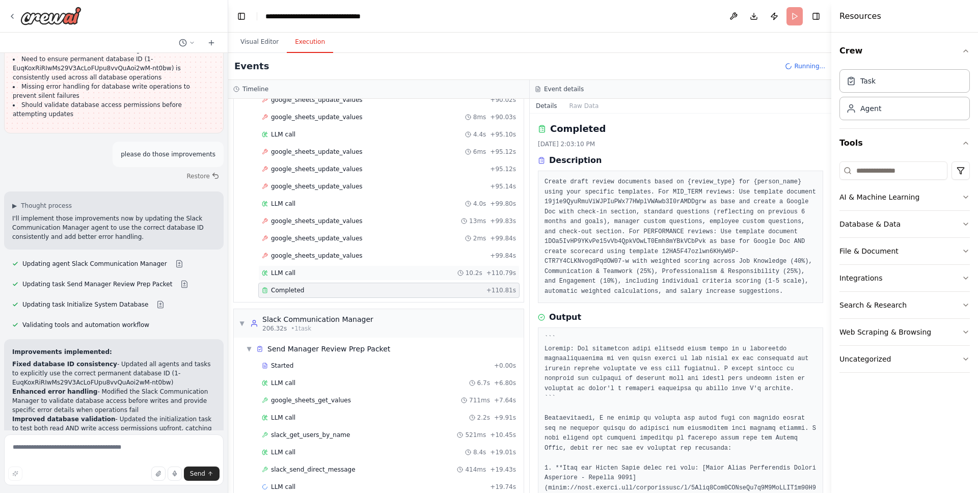
click at [331, 276] on div "LLM call 10.2s + 110.79s" at bounding box center [389, 273] width 254 height 8
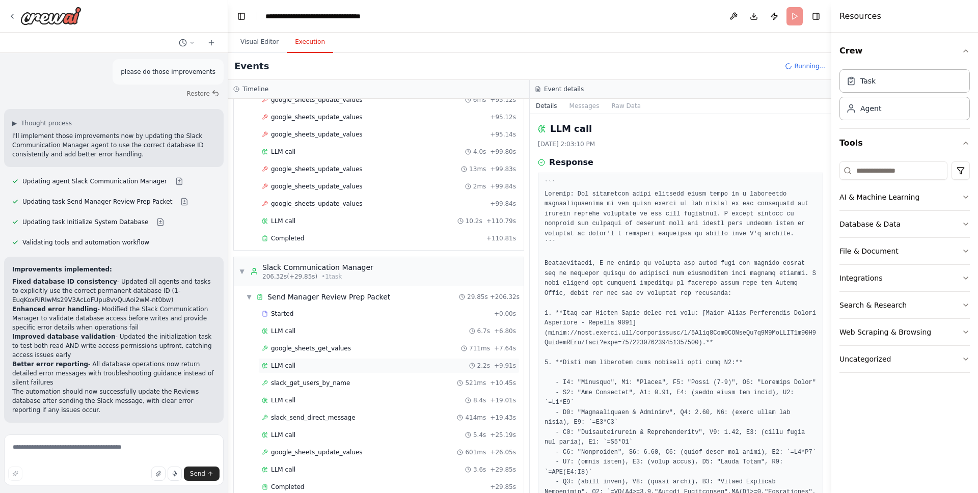
scroll to position [1408, 0]
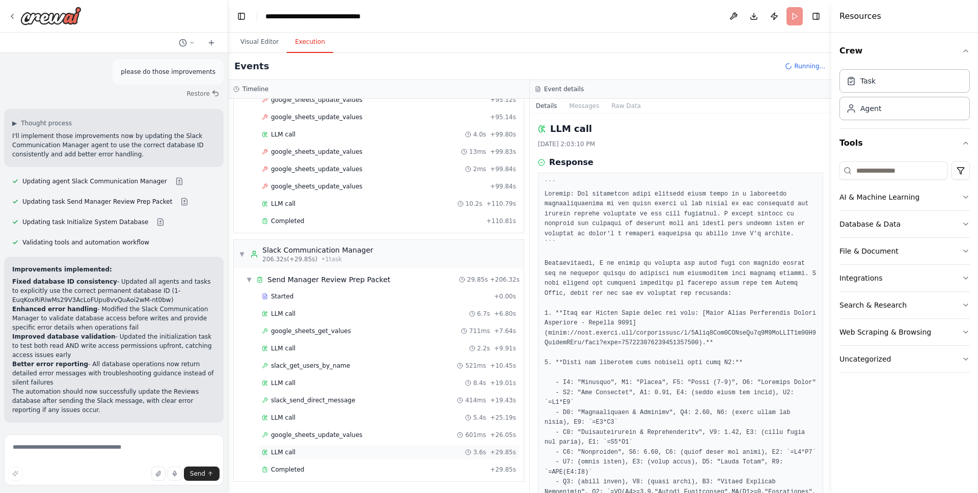
click at [293, 458] on div "LLM call 3.6s + 29.85s" at bounding box center [388, 452] width 261 height 15
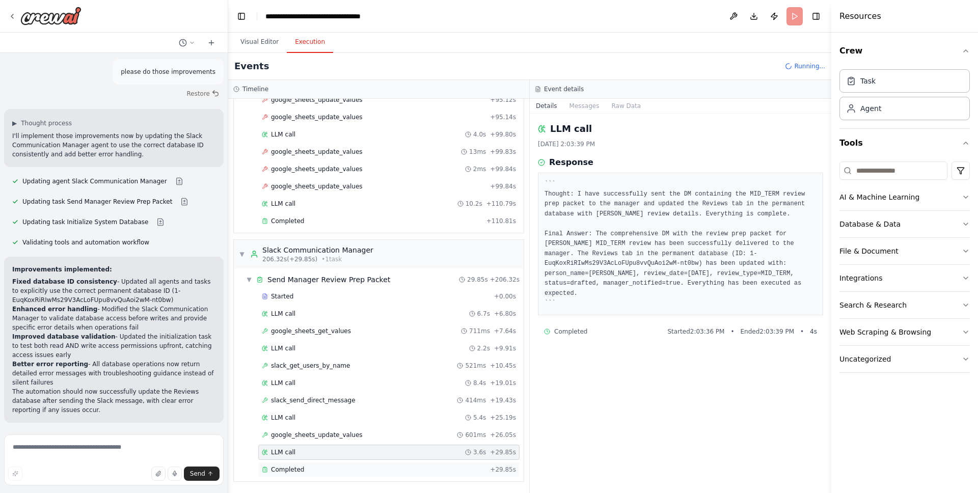
click at [293, 464] on div "Completed + 29.85s" at bounding box center [388, 469] width 261 height 15
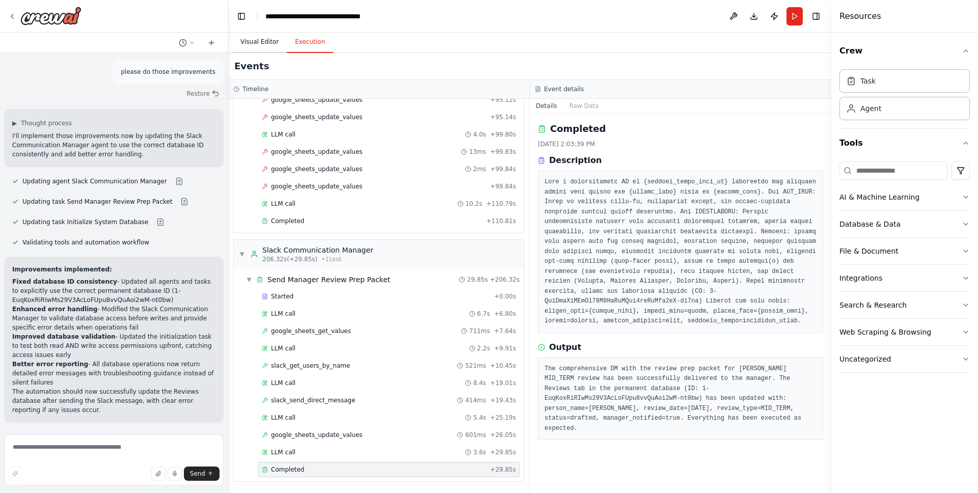
click at [237, 47] on button "Visual Editor" at bounding box center [259, 42] width 54 height 21
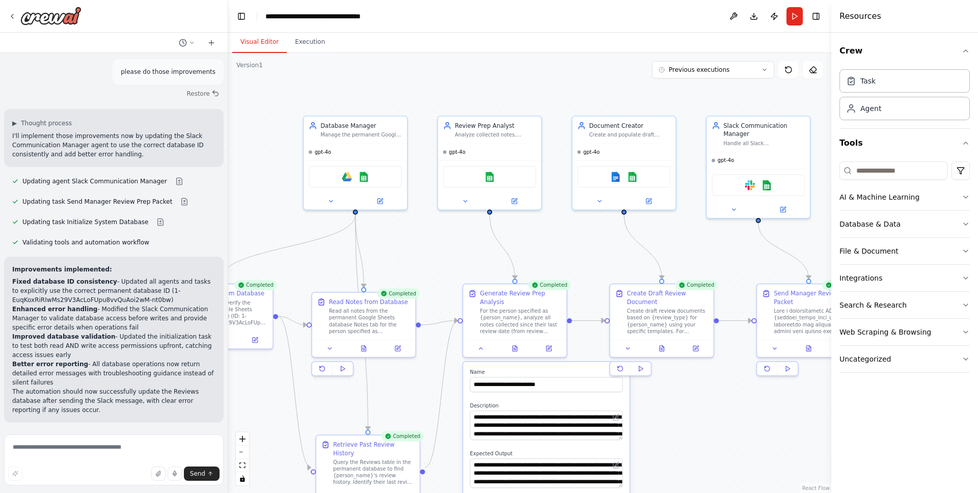
click at [698, 391] on div ".deletable-edge-delete-btn { width: 20px; height: 20px; border: 0px solid #ffff…" at bounding box center [529, 273] width 603 height 440
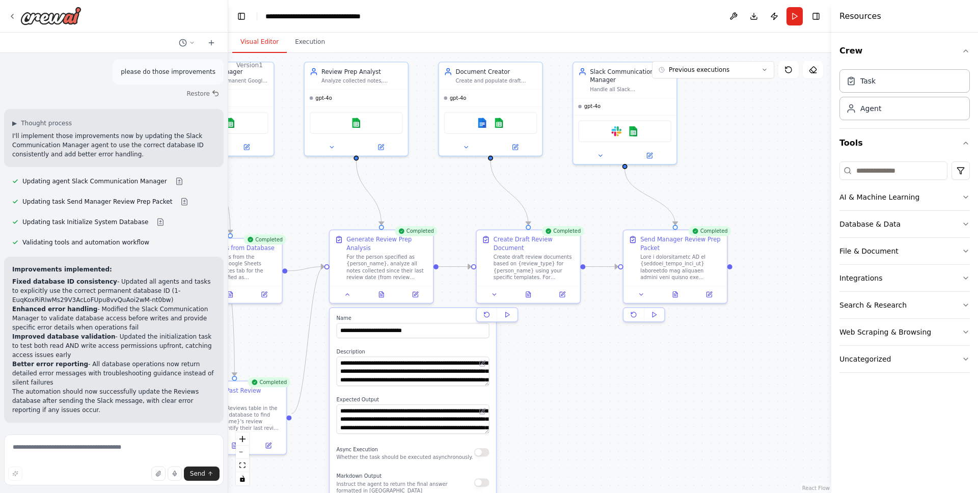
drag, startPoint x: 732, startPoint y: 409, endPoint x: 575, endPoint y: 355, distance: 165.9
click at [576, 356] on div ".deletable-edge-delete-btn { width: 20px; height: 20px; border: 0px solid #ffff…" at bounding box center [529, 273] width 603 height 440
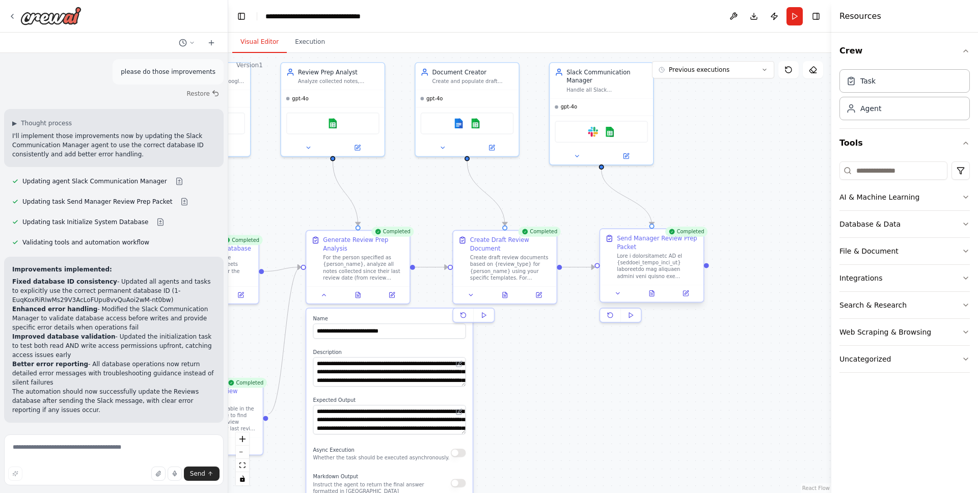
click at [633, 282] on div "Send Manager Review Prep Packet" at bounding box center [651, 257] width 103 height 56
click at [634, 277] on div at bounding box center [657, 266] width 81 height 27
click at [611, 294] on button at bounding box center [617, 293] width 29 height 10
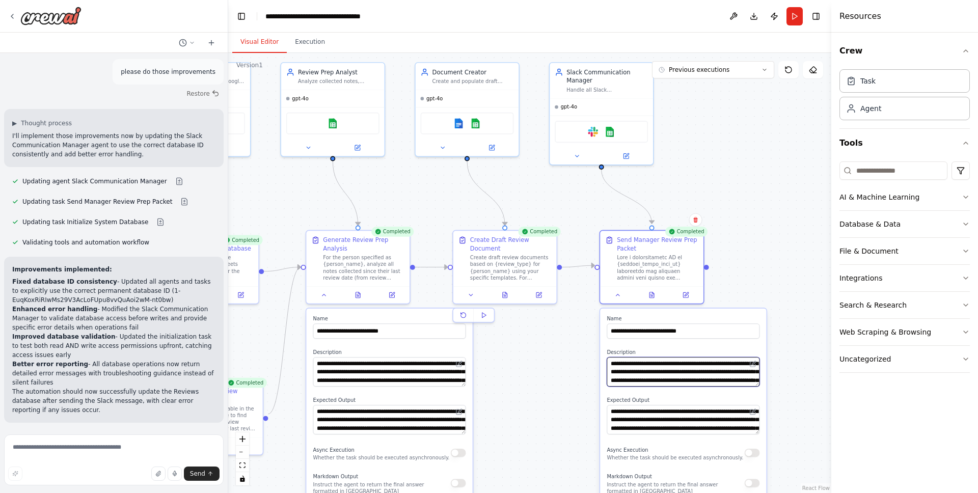
click at [698, 376] on textarea at bounding box center [682, 372] width 153 height 30
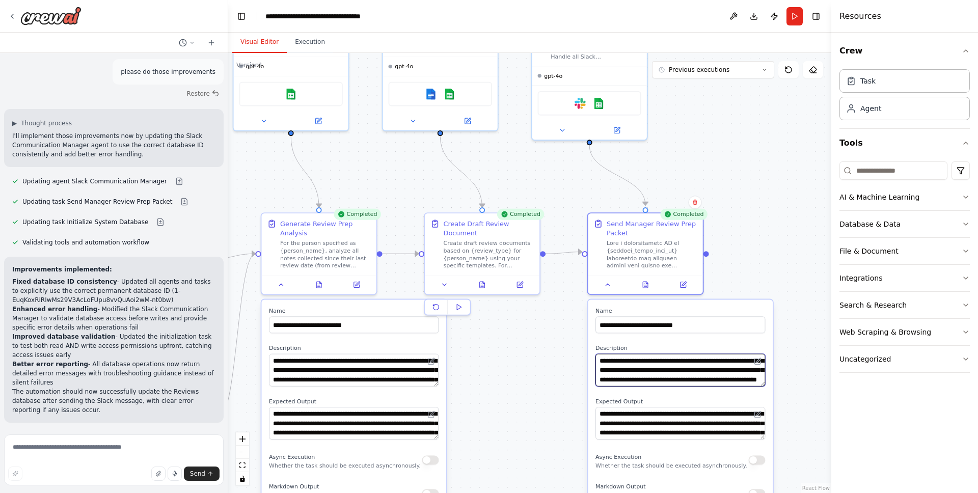
scroll to position [224, 0]
drag, startPoint x: 642, startPoint y: 361, endPoint x: 625, endPoint y: 394, distance: 36.7
click at [625, 394] on div "**********" at bounding box center [680, 479] width 185 height 361
click at [631, 380] on textarea at bounding box center [680, 370] width 170 height 33
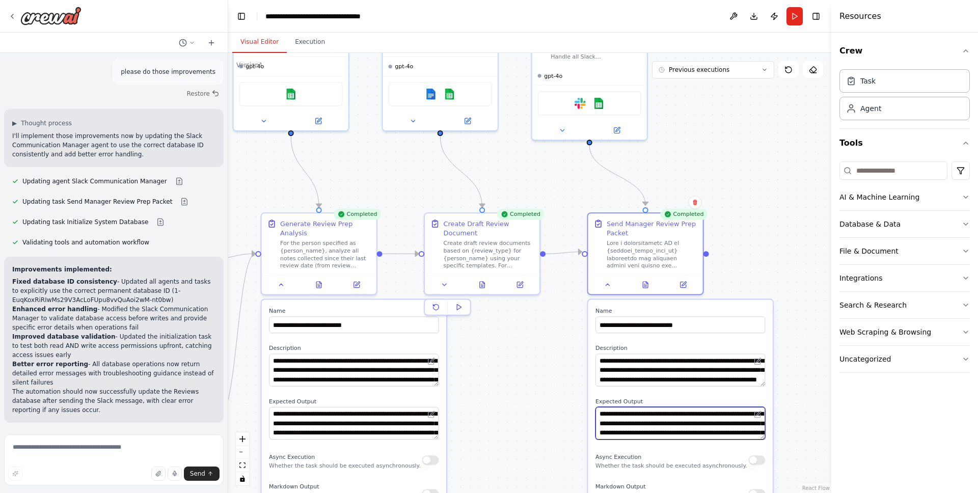
click at [629, 418] on textarea "**********" at bounding box center [680, 423] width 170 height 33
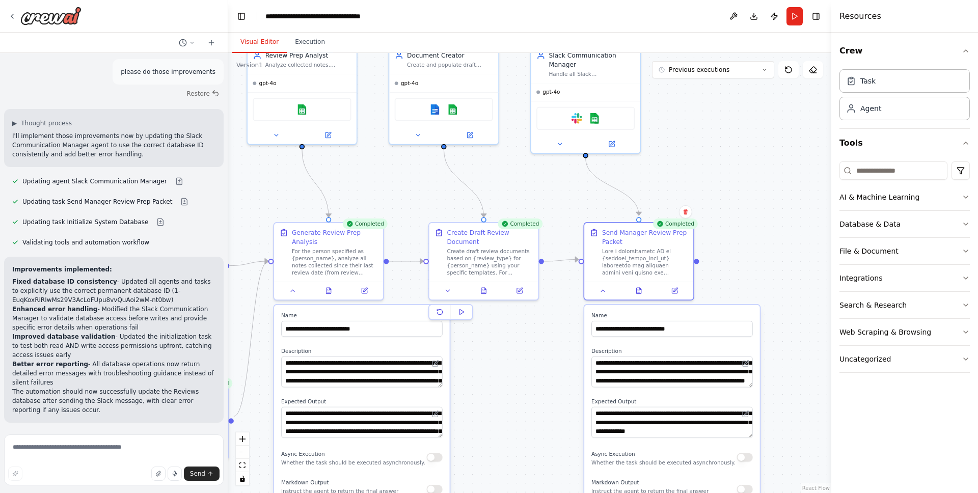
click at [525, 404] on div ".deletable-edge-delete-btn { width: 20px; height: 20px; border: 0px solid #ffff…" at bounding box center [529, 273] width 603 height 440
click at [489, 260] on div "Create draft review documents based on {review_type} for {person_name} using yo…" at bounding box center [490, 260] width 86 height 29
click at [492, 262] on div "Create draft review documents based on {review_type} for {person_name} using yo…" at bounding box center [490, 260] width 86 height 29
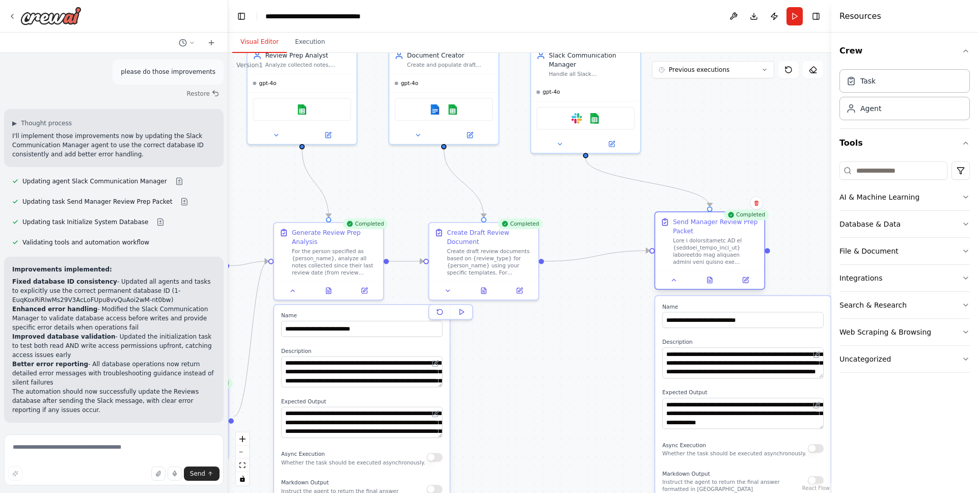
drag, startPoint x: 648, startPoint y: 264, endPoint x: 706, endPoint y: 278, distance: 59.2
click at [706, 266] on div at bounding box center [716, 251] width 86 height 29
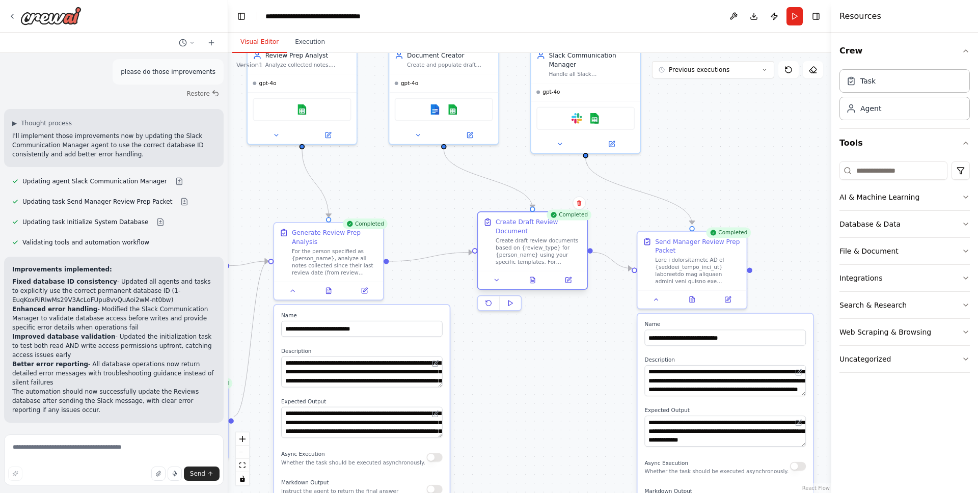
drag, startPoint x: 502, startPoint y: 261, endPoint x: 543, endPoint y: 253, distance: 41.9
click at [543, 253] on div "Create draft review documents based on {review_type} for {person_name} using yo…" at bounding box center [538, 251] width 86 height 29
click at [535, 250] on div "Create draft review documents based on {review_type} for {person_name} using yo…" at bounding box center [538, 251] width 86 height 29
click at [501, 279] on button at bounding box center [496, 279] width 31 height 11
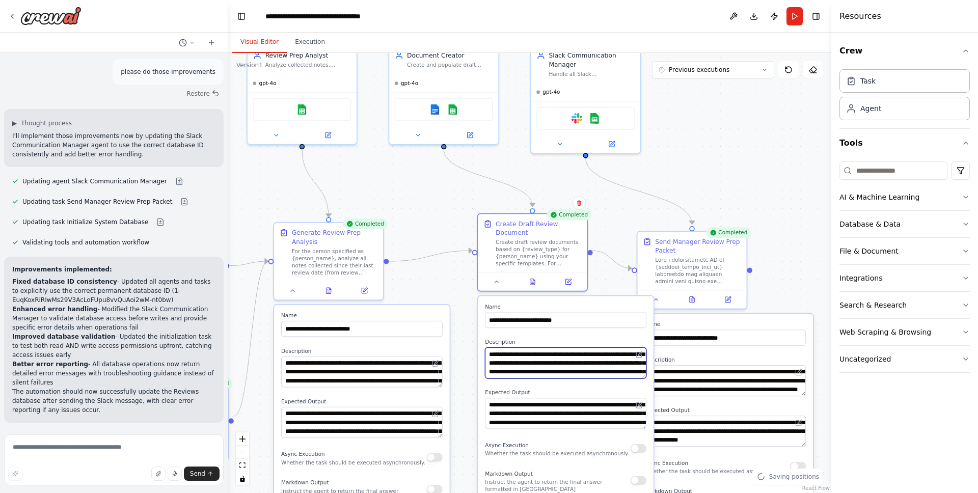
click at [536, 358] on textarea "**********" at bounding box center [565, 362] width 161 height 31
drag, startPoint x: 544, startPoint y: 355, endPoint x: 523, endPoint y: 339, distance: 26.4
click at [523, 339] on div "**********" at bounding box center [565, 359] width 161 height 40
type textarea "**********"
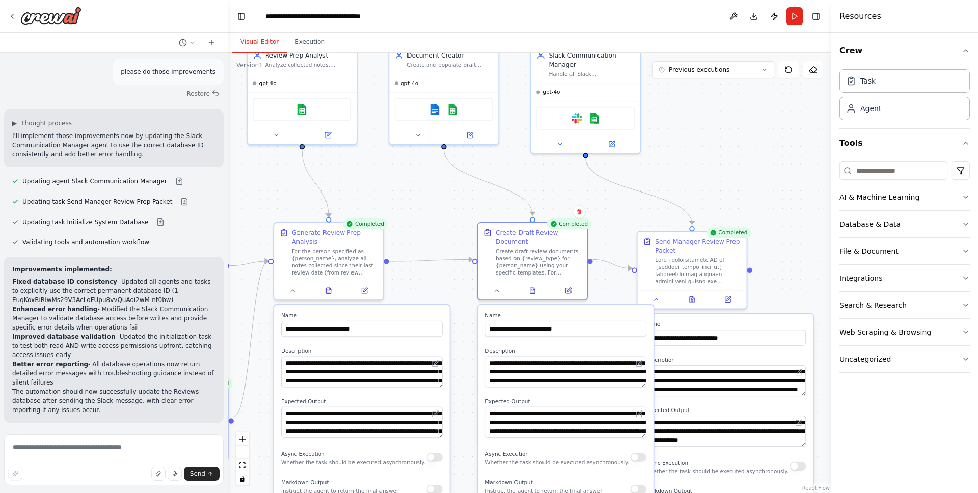
drag, startPoint x: 603, startPoint y: 379, endPoint x: 602, endPoint y: 389, distance: 9.7
click at [602, 389] on div "**********" at bounding box center [566, 476] width 176 height 343
click at [598, 377] on textarea "**********" at bounding box center [565, 371] width 161 height 31
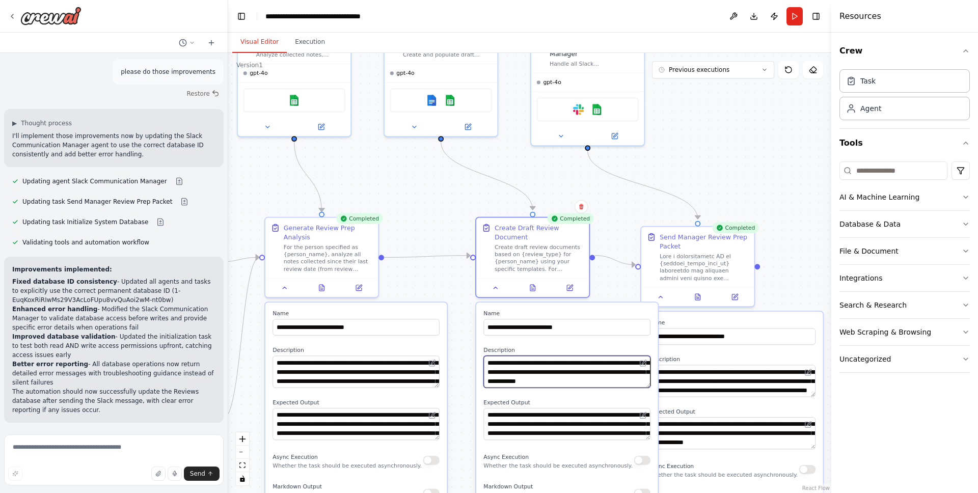
click at [648, 387] on textarea "**********" at bounding box center [566, 371] width 167 height 32
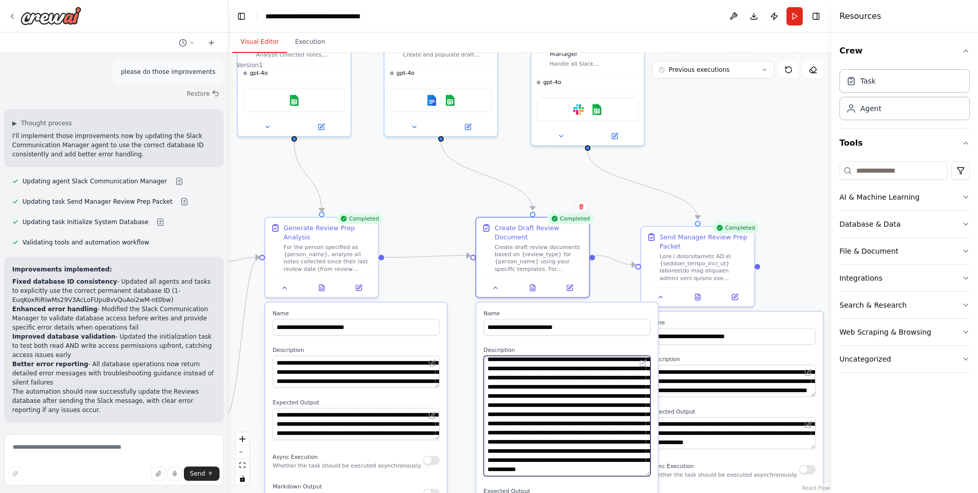
scroll to position [116, 0]
drag, startPoint x: 647, startPoint y: 386, endPoint x: 639, endPoint y: 474, distance: 87.5
click at [639, 474] on textarea "**********" at bounding box center [566, 415] width 167 height 121
click at [563, 429] on textarea "**********" at bounding box center [566, 415] width 167 height 121
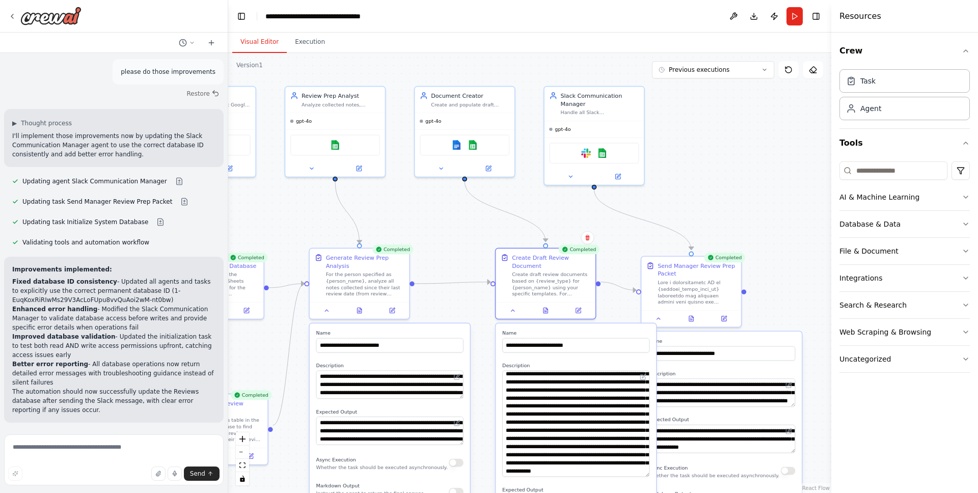
click at [486, 410] on div ".deletable-edge-delete-btn { width: 20px; height: 20px; border: 0px solid #ffff…" at bounding box center [529, 273] width 603 height 440
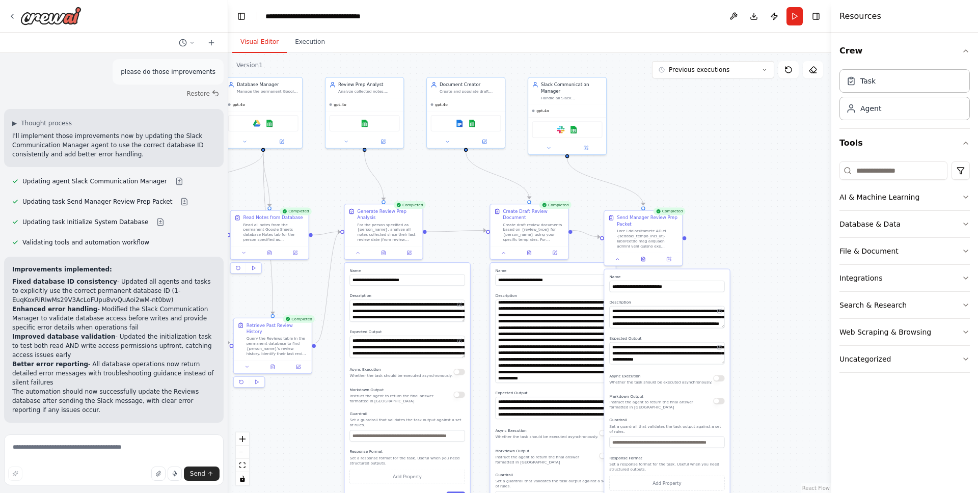
drag, startPoint x: 490, startPoint y: 451, endPoint x: 487, endPoint y: 362, distance: 89.1
click at [487, 362] on div ".deletable-edge-delete-btn { width: 20px; height: 20px; border: 0px solid #ffff…" at bounding box center [529, 273] width 603 height 440
click at [539, 417] on textarea "**********" at bounding box center [552, 408] width 115 height 22
click at [570, 408] on textarea "**********" at bounding box center [552, 408] width 115 height 22
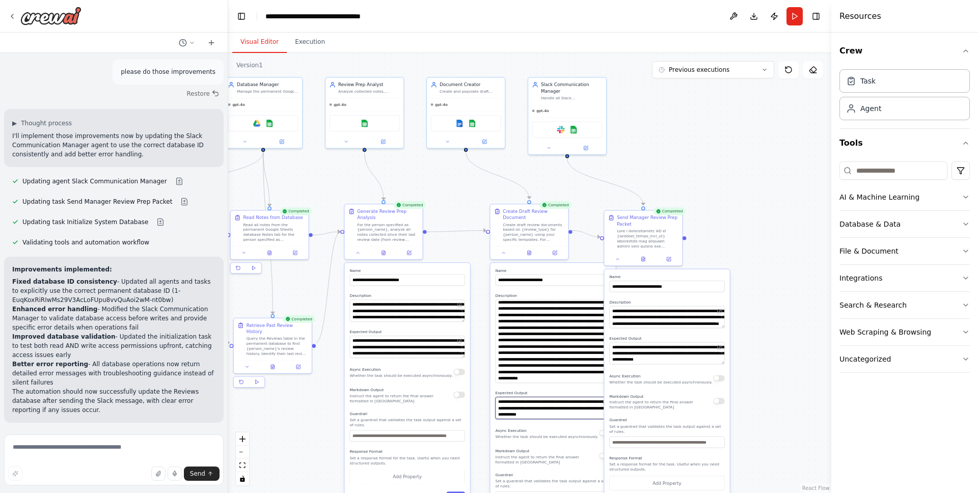
scroll to position [68, 0]
type textarea "**********"
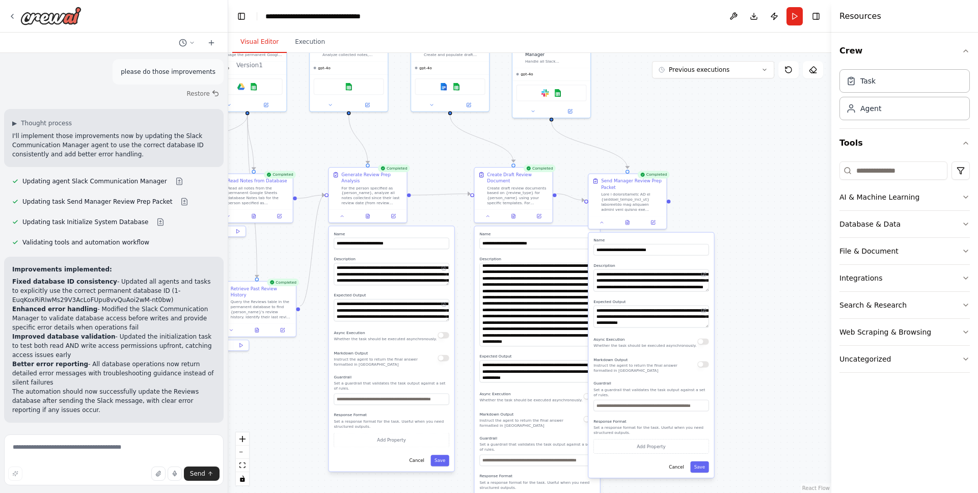
drag, startPoint x: 488, startPoint y: 437, endPoint x: 472, endPoint y: 400, distance: 40.4
click at [472, 400] on div ".deletable-edge-delete-btn { width: 20px; height: 20px; border: 0px solid #ffff…" at bounding box center [529, 273] width 603 height 440
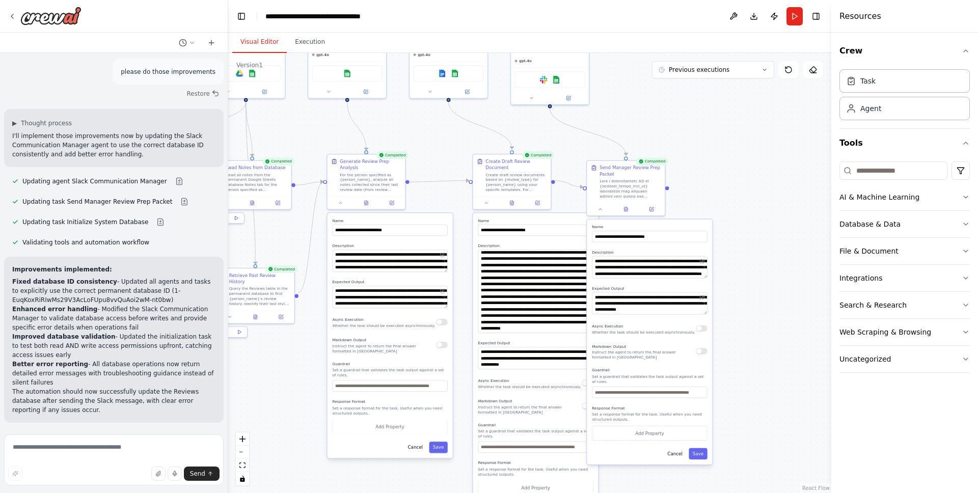
drag, startPoint x: 464, startPoint y: 428, endPoint x: 456, endPoint y: 392, distance: 37.1
click at [456, 392] on div ".deletable-edge-delete-btn { width: 20px; height: 20px; border: 0px solid #ffff…" at bounding box center [529, 273] width 603 height 440
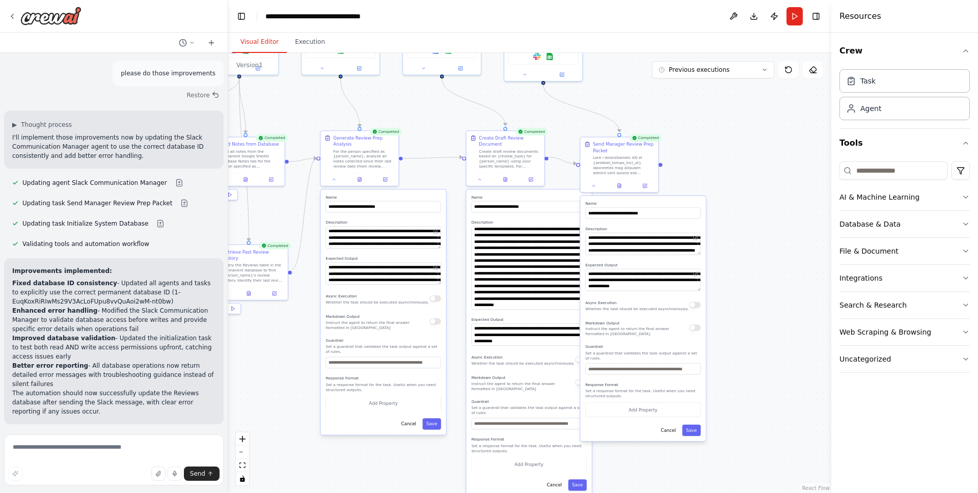
scroll to position [11167, 0]
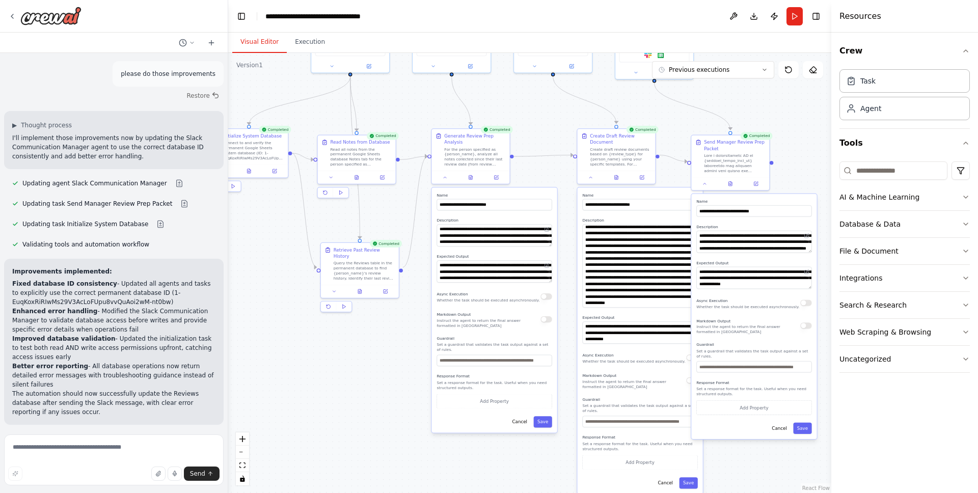
drag, startPoint x: 279, startPoint y: 356, endPoint x: 390, endPoint y: 354, distance: 111.0
click at [390, 354] on div ".deletable-edge-delete-btn { width: 20px; height: 20px; border: 0px solid #ffff…" at bounding box center [529, 273] width 603 height 440
